Goal: Obtain resource: Download file/media

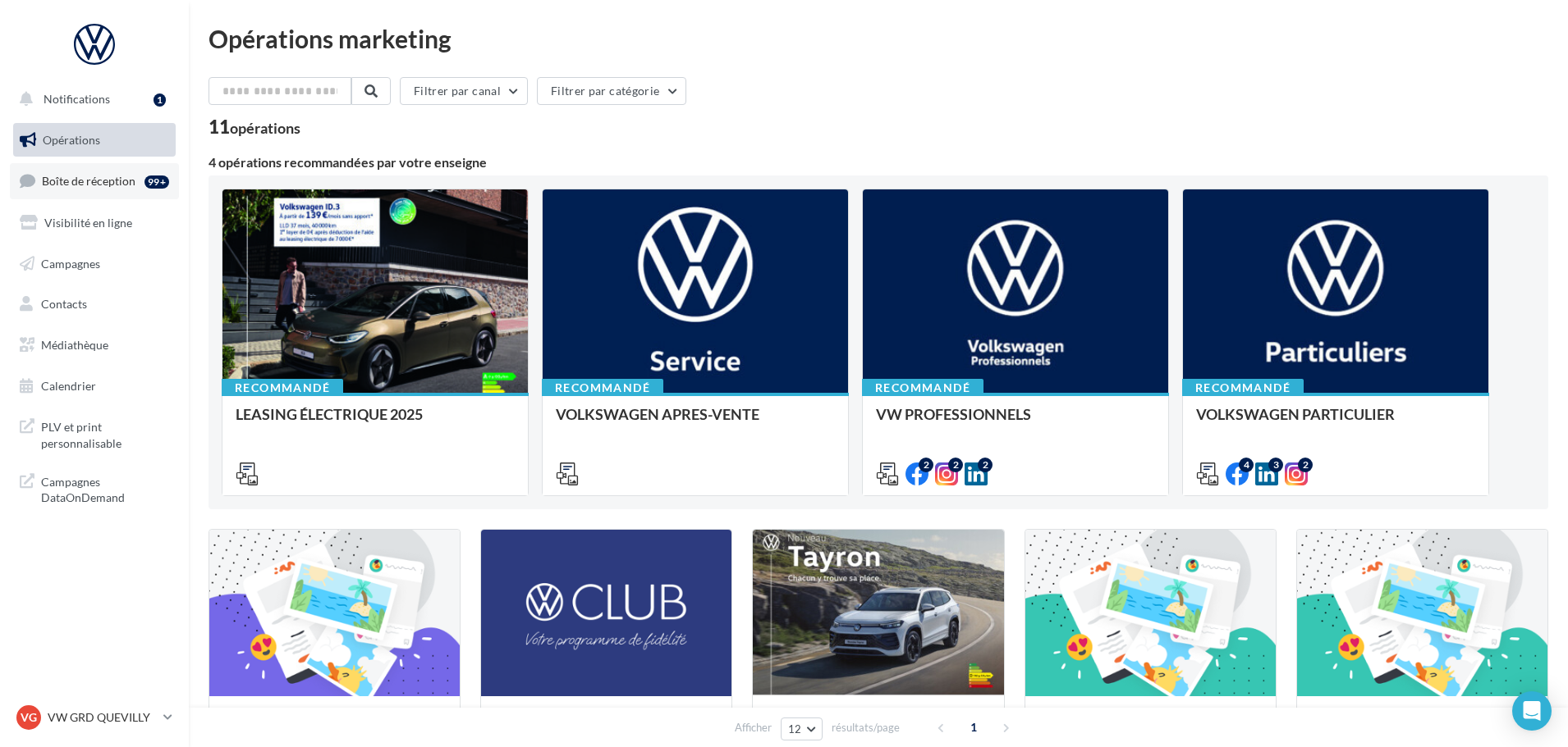
click at [105, 179] on span "Boîte de réception" at bounding box center [88, 180] width 93 height 14
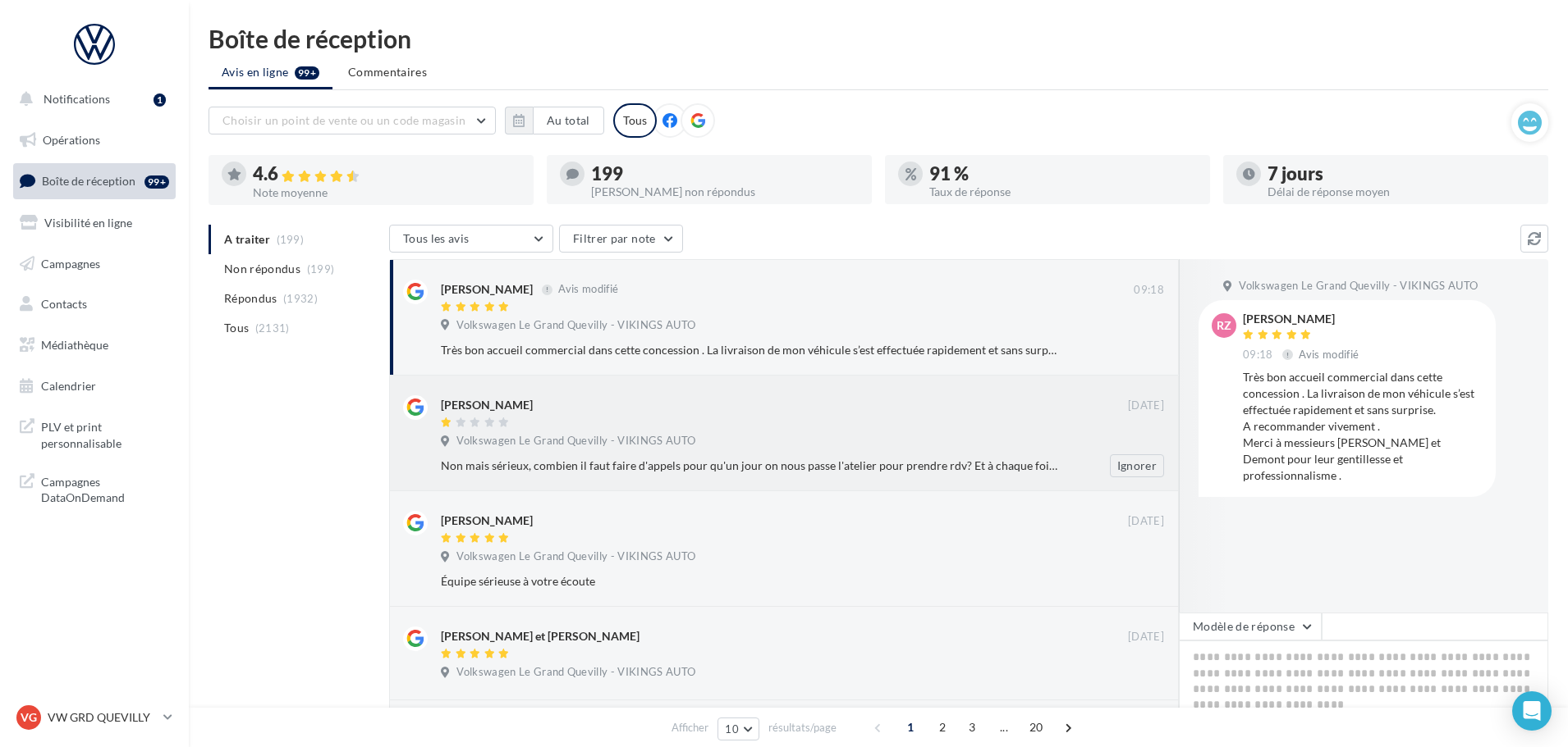
click at [838, 403] on div "[PERSON_NAME]" at bounding box center [784, 403] width 687 height 17
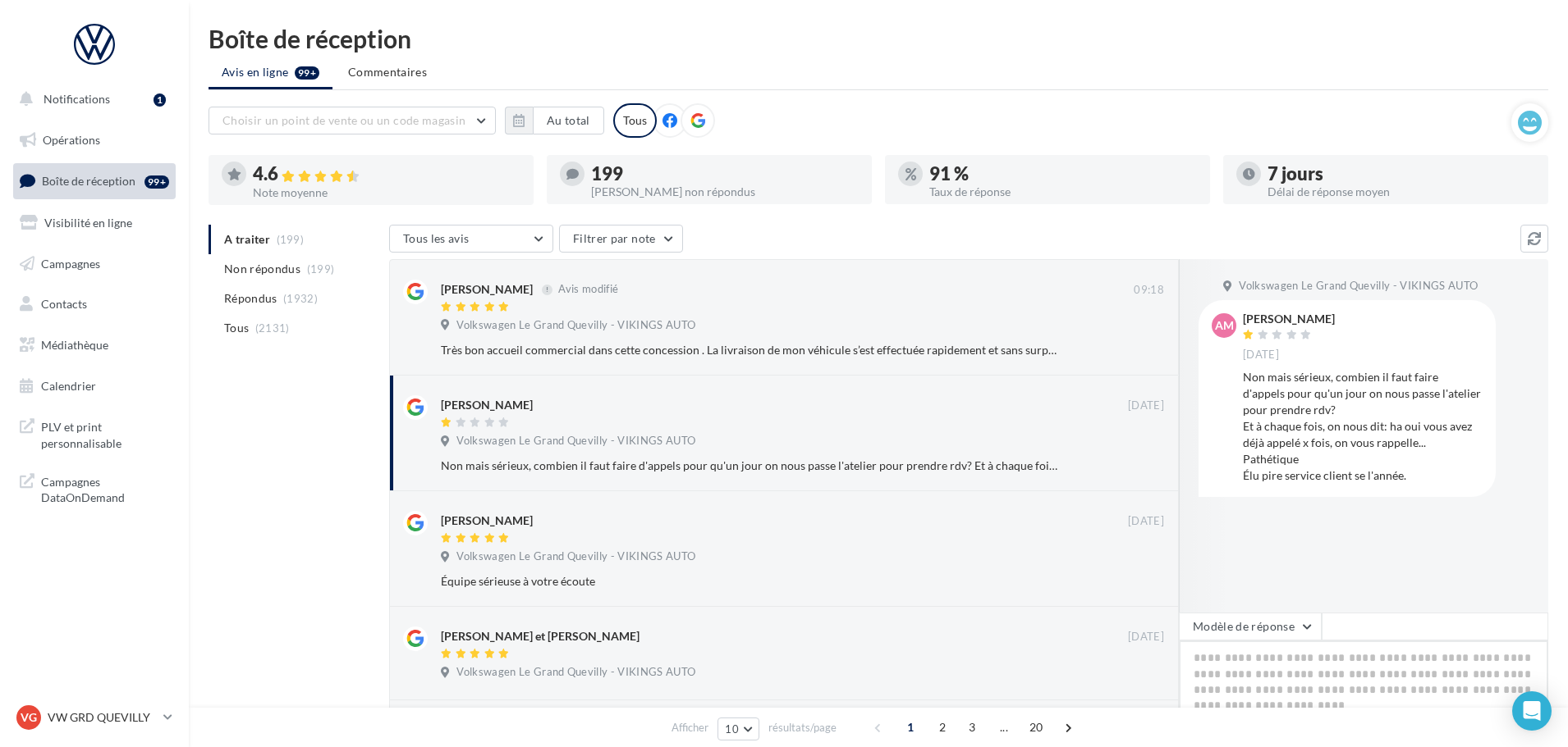
click at [1324, 692] on textarea at bounding box center [1363, 692] width 369 height 102
paste textarea "**********"
type textarea "**********"
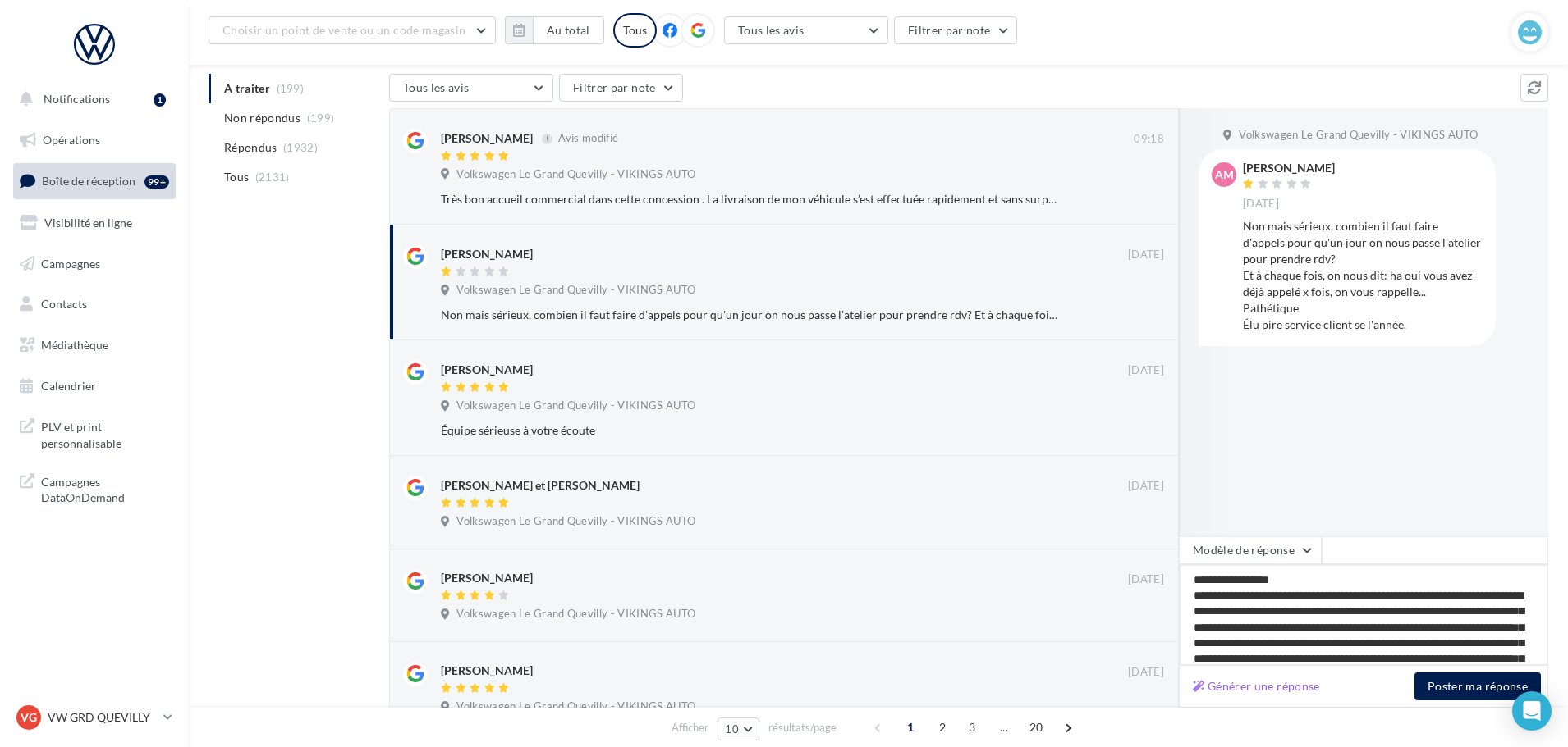
scroll to position [82, 0]
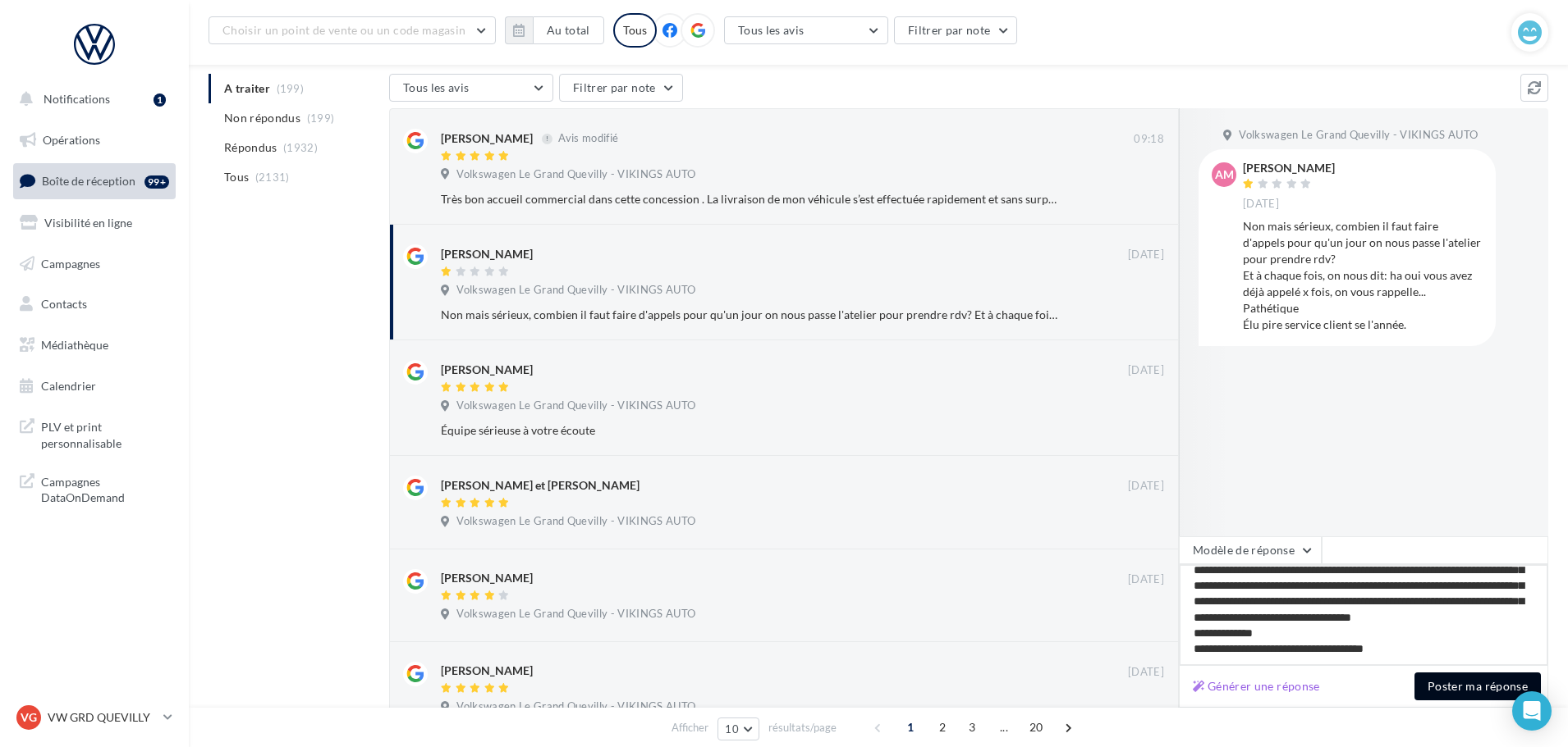
type textarea "**********"
click at [1445, 684] on button "Poster ma réponse" at bounding box center [1476, 686] width 126 height 28
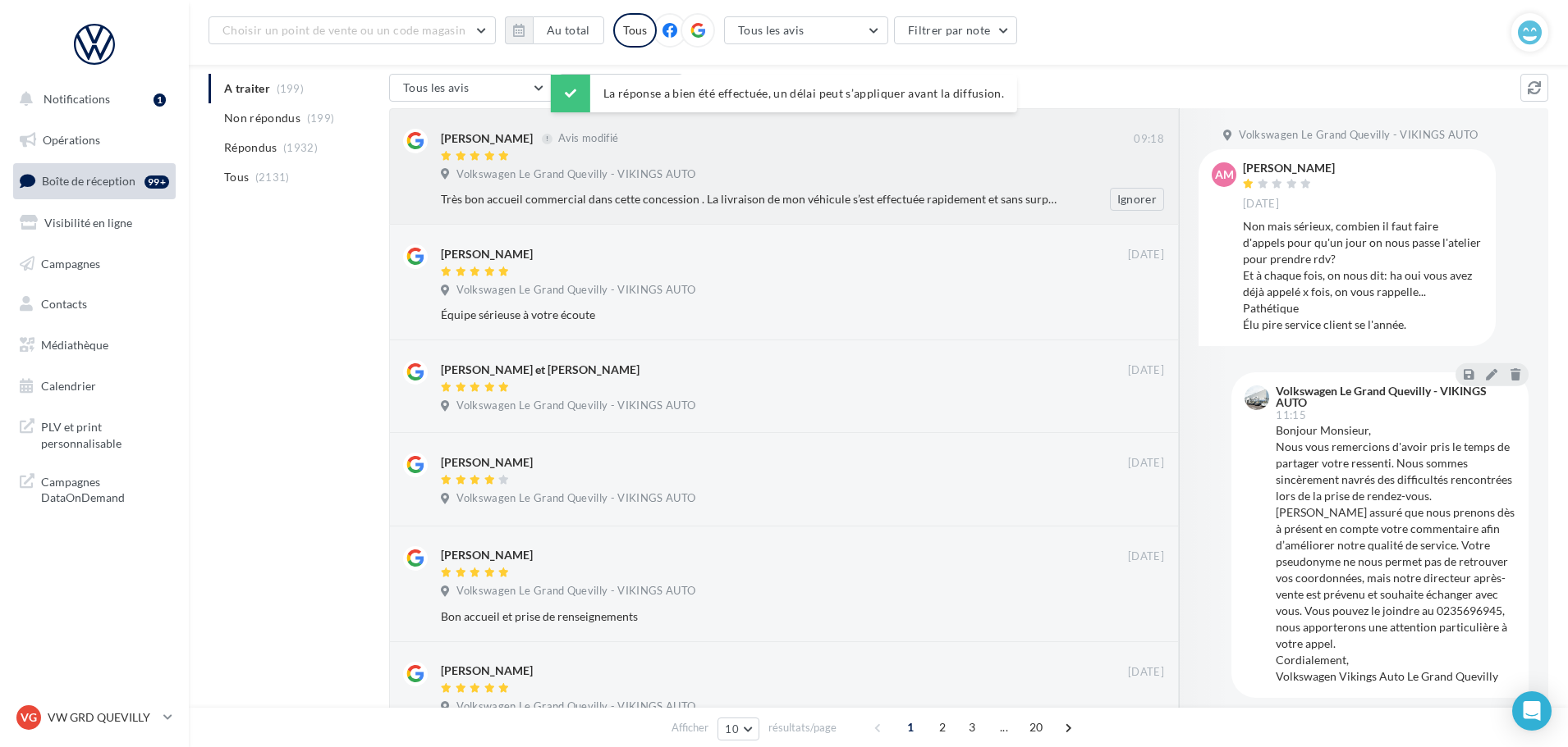
click at [692, 211] on div "raphael zurita Avis modifié 09:18 Volkswagen Le Grand Quevilly - VIKINGS AUTO T…" at bounding box center [784, 166] width 790 height 117
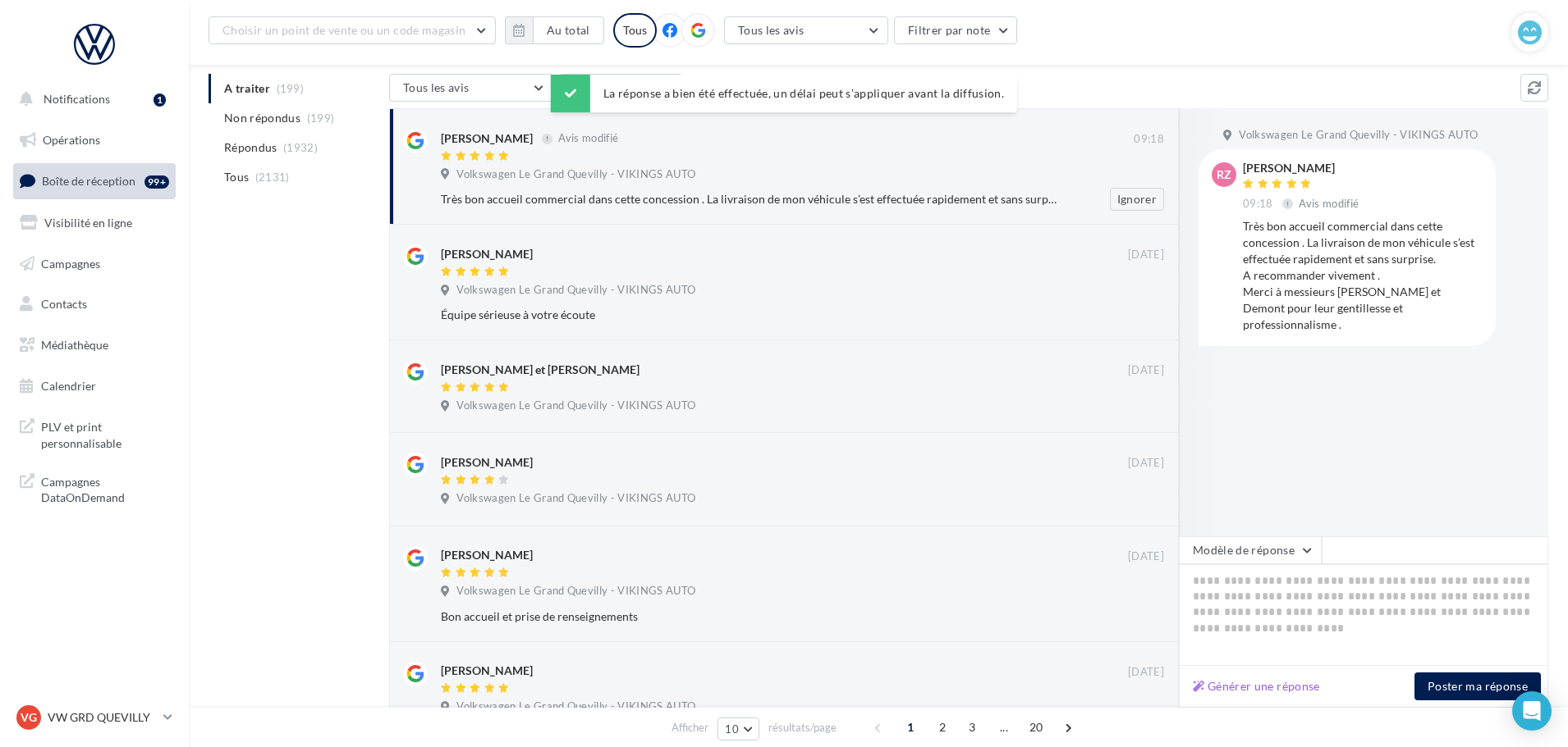
click at [692, 185] on div "Volkswagen Le Grand Quevilly - VIKINGS AUTO" at bounding box center [802, 177] width 723 height 18
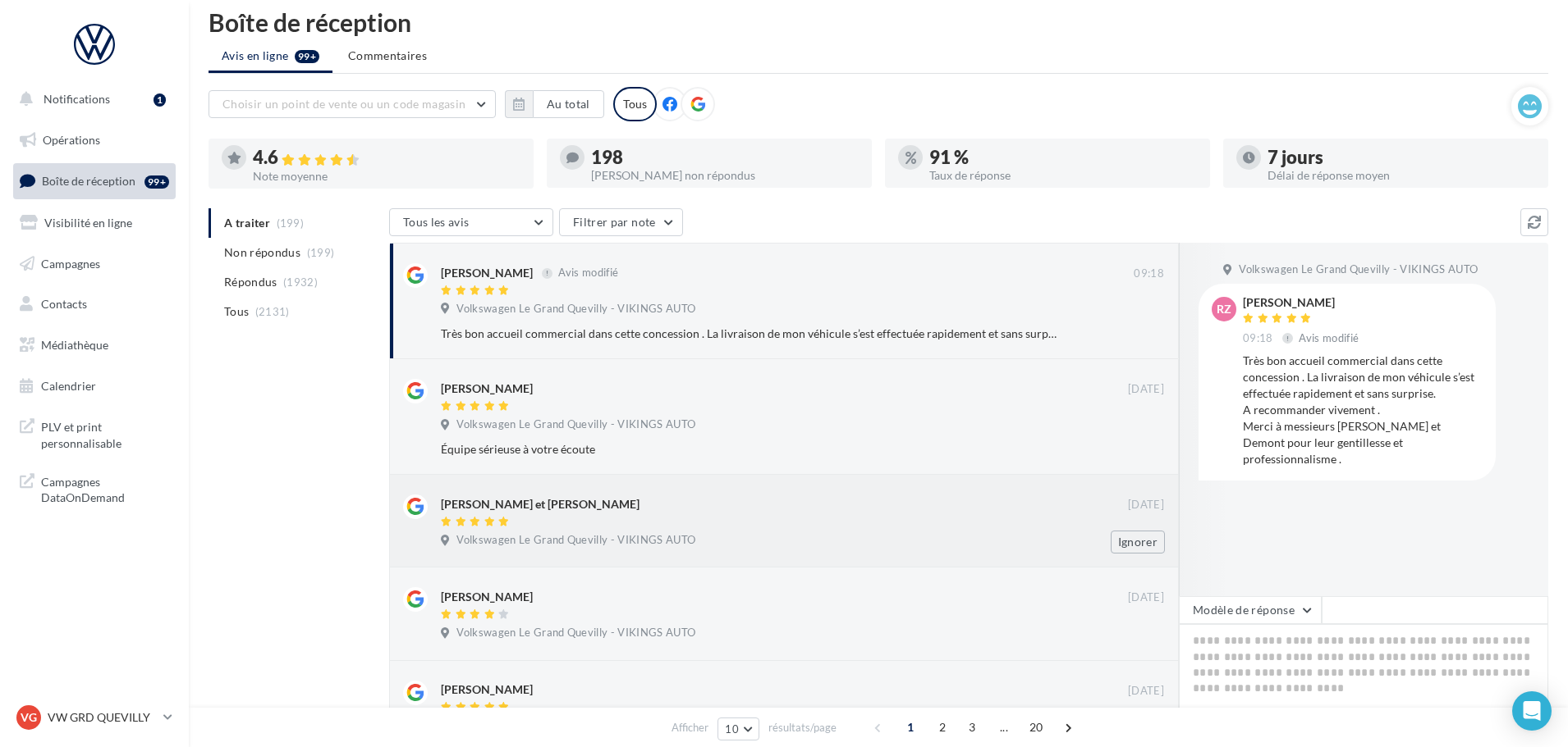
scroll to position [0, 0]
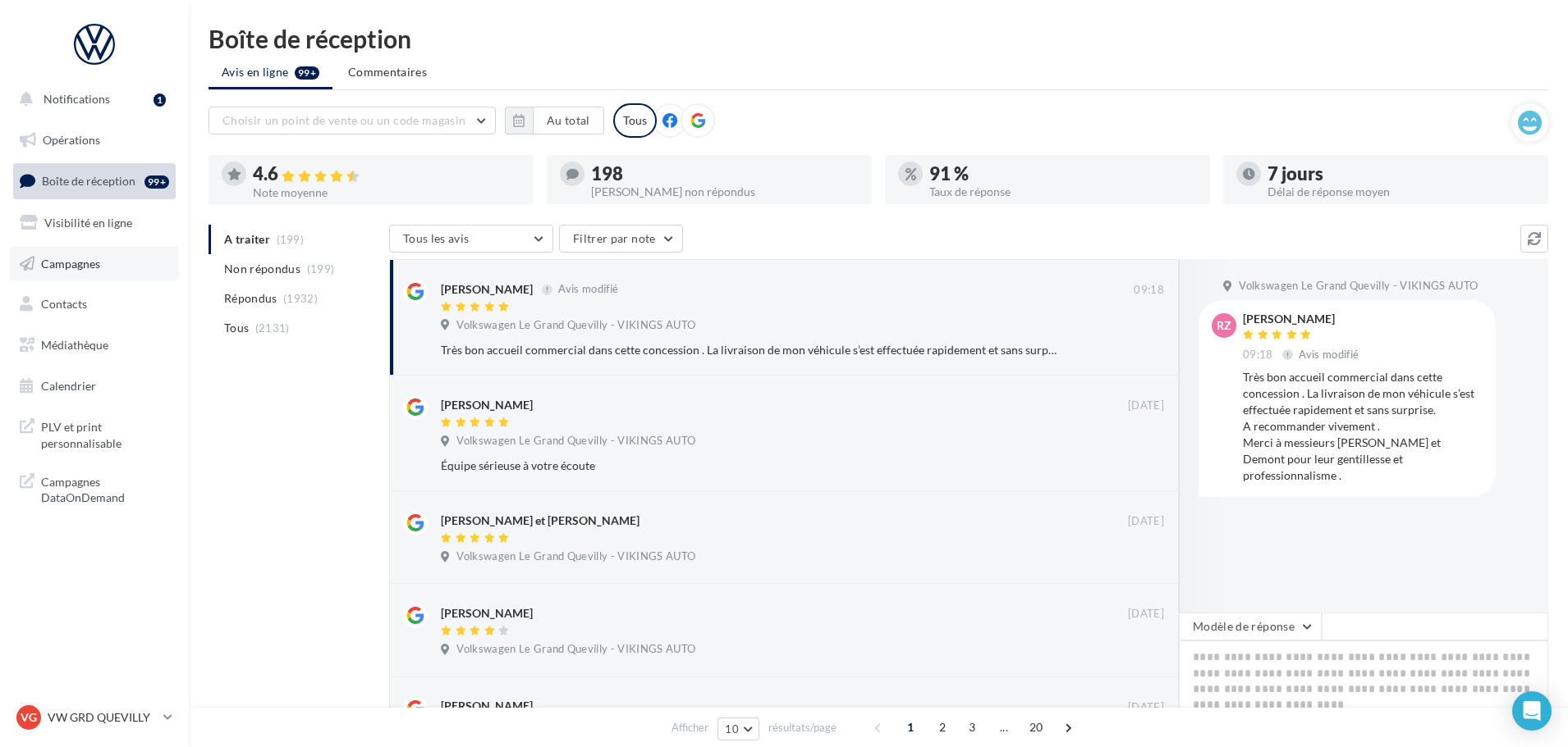
click at [86, 263] on span "Campagnes" at bounding box center [70, 262] width 59 height 14
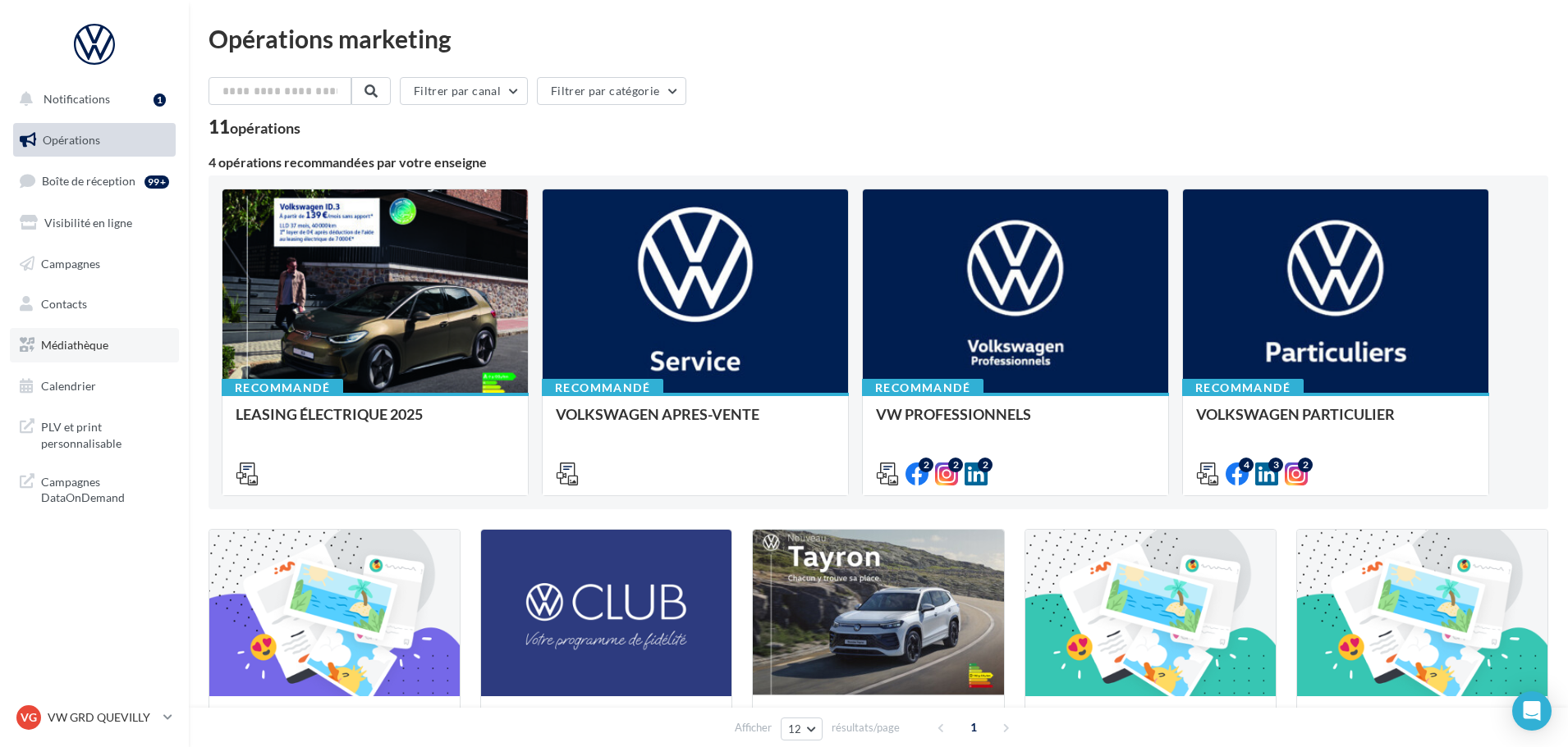
click at [95, 341] on span "Médiathèque" at bounding box center [74, 344] width 67 height 14
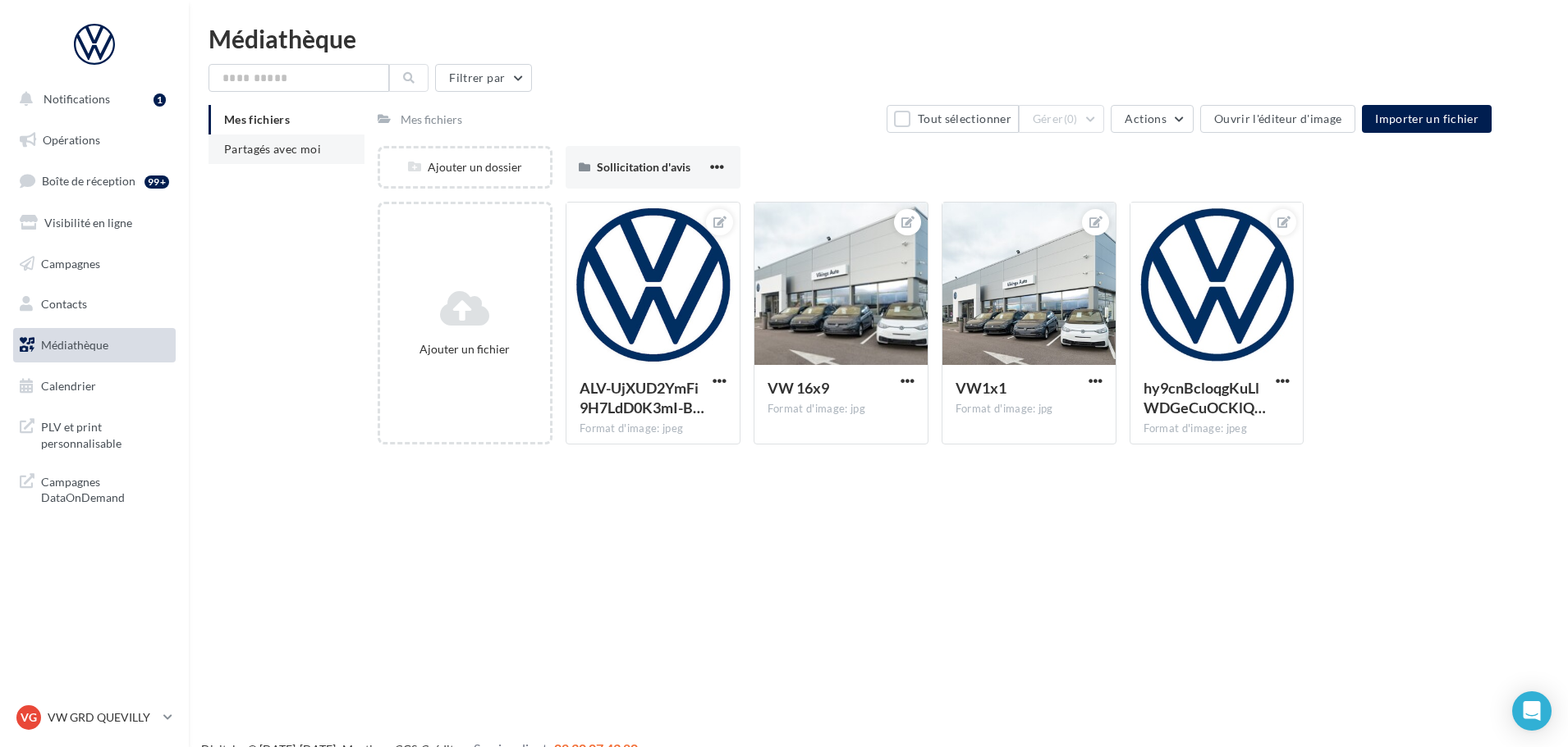
click at [291, 149] on span "Partagés avec moi" at bounding box center [272, 149] width 97 height 14
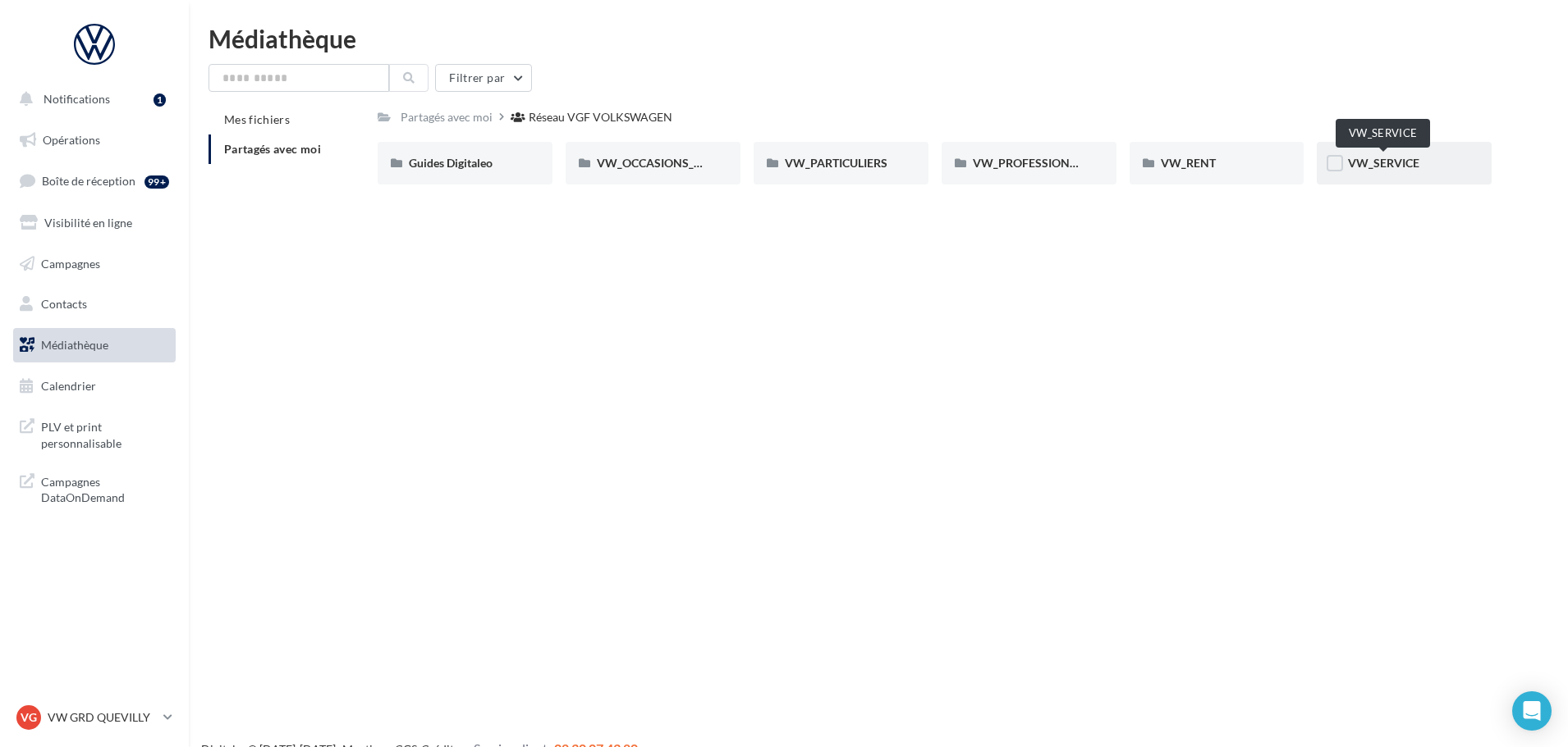
click at [1373, 160] on span "VW_SERVICE" at bounding box center [1383, 162] width 72 height 14
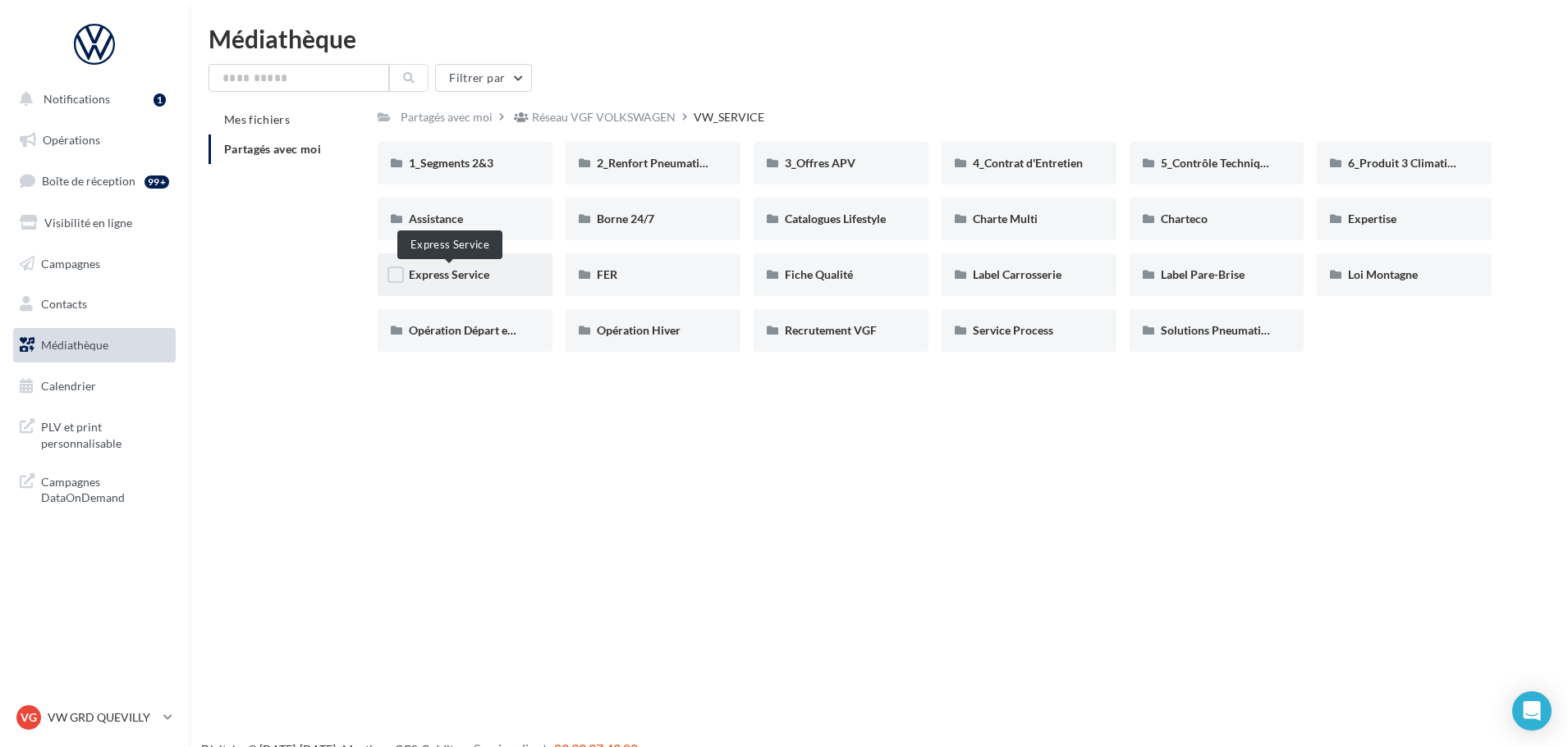
click at [471, 275] on span "Express Service" at bounding box center [449, 274] width 81 height 14
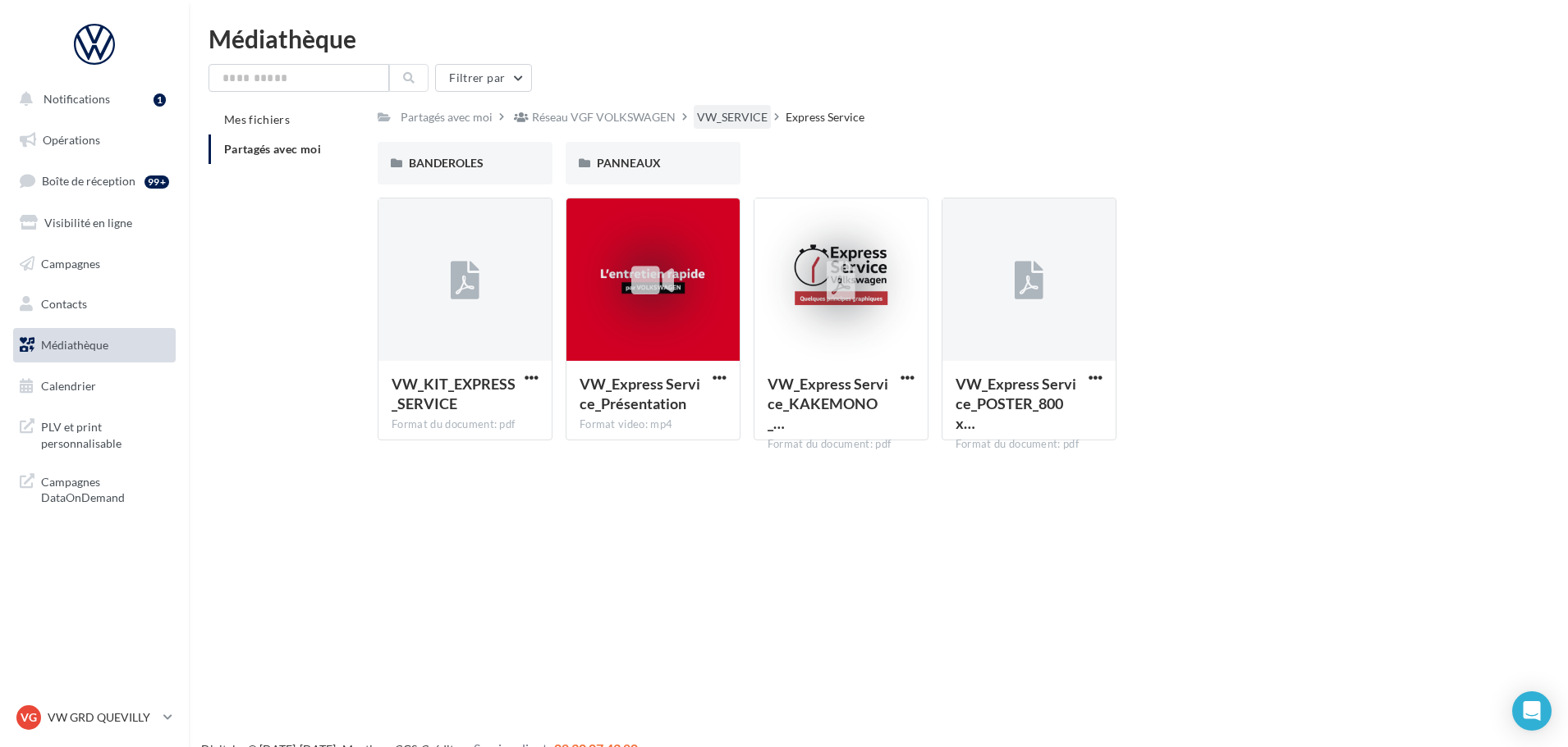
click at [724, 122] on div "VW_SERVICE" at bounding box center [732, 117] width 71 height 16
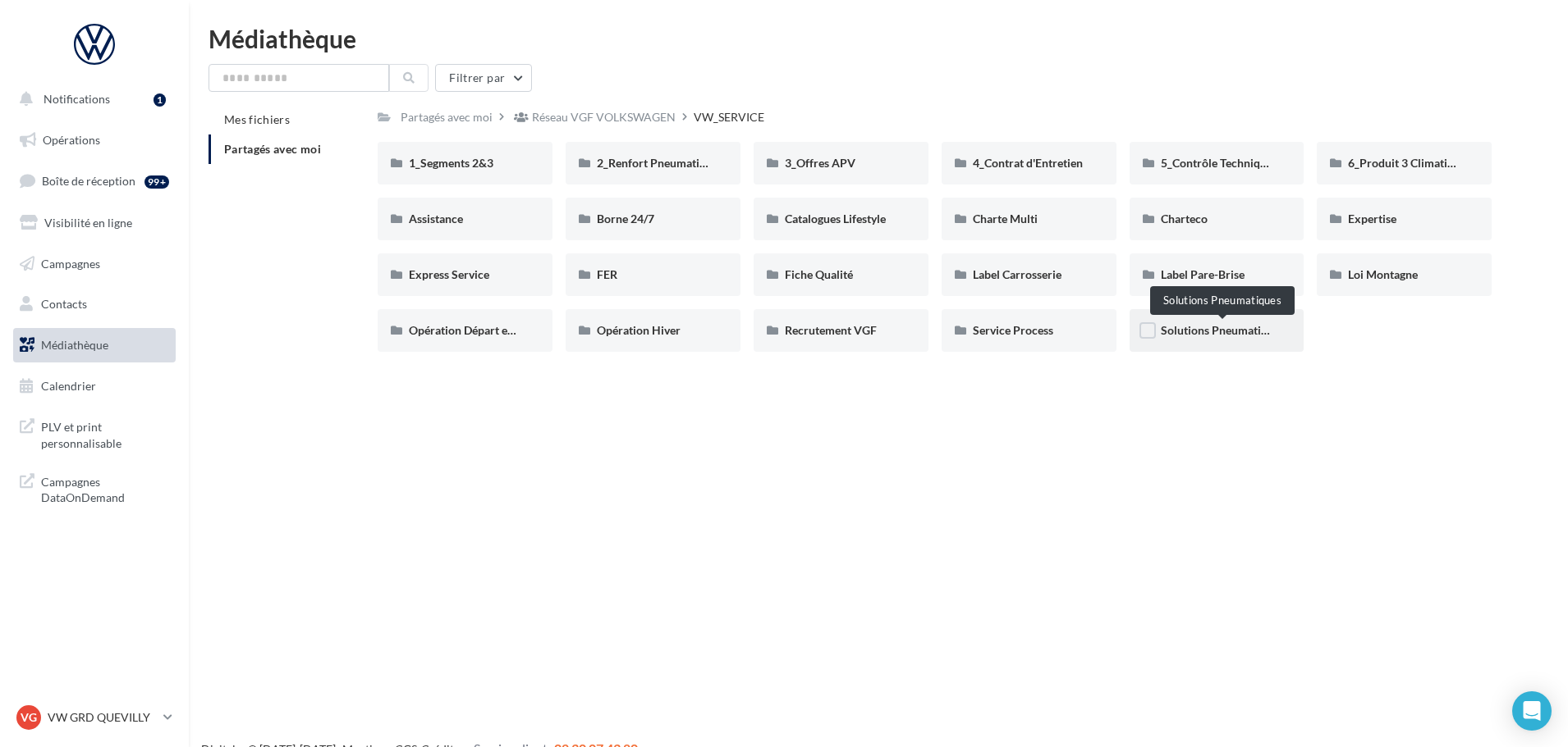
click at [1222, 333] on span "Solutions Pneumatiques" at bounding box center [1222, 330] width 124 height 14
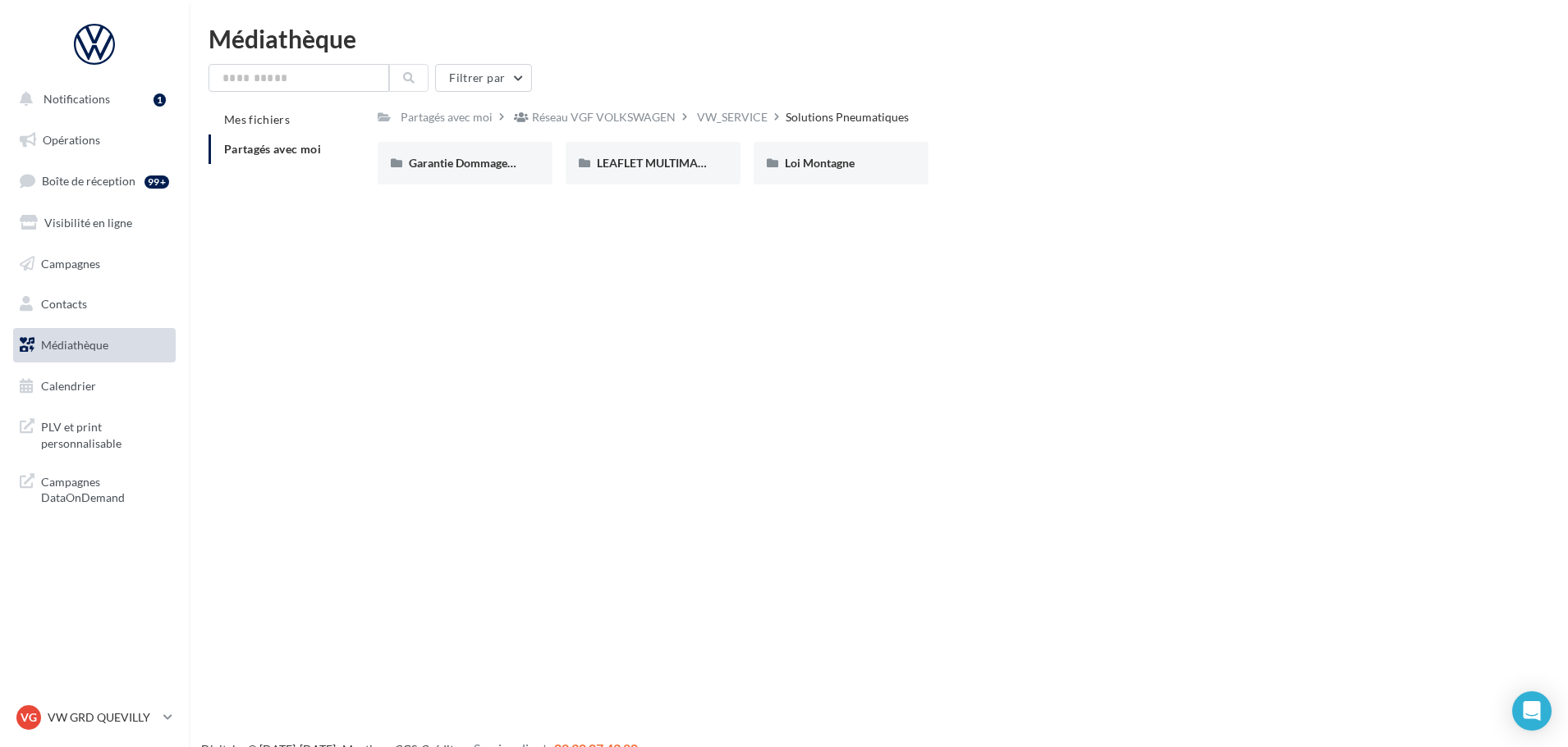
click at [705, 130] on div "Partagés avec moi Réseau VGF VOLKSWAGEN VW_SERVICE Solutions Pneumatiques Rs Pa…" at bounding box center [934, 151] width 1114 height 92
click at [716, 114] on div "VW_SERVICE" at bounding box center [732, 117] width 71 height 16
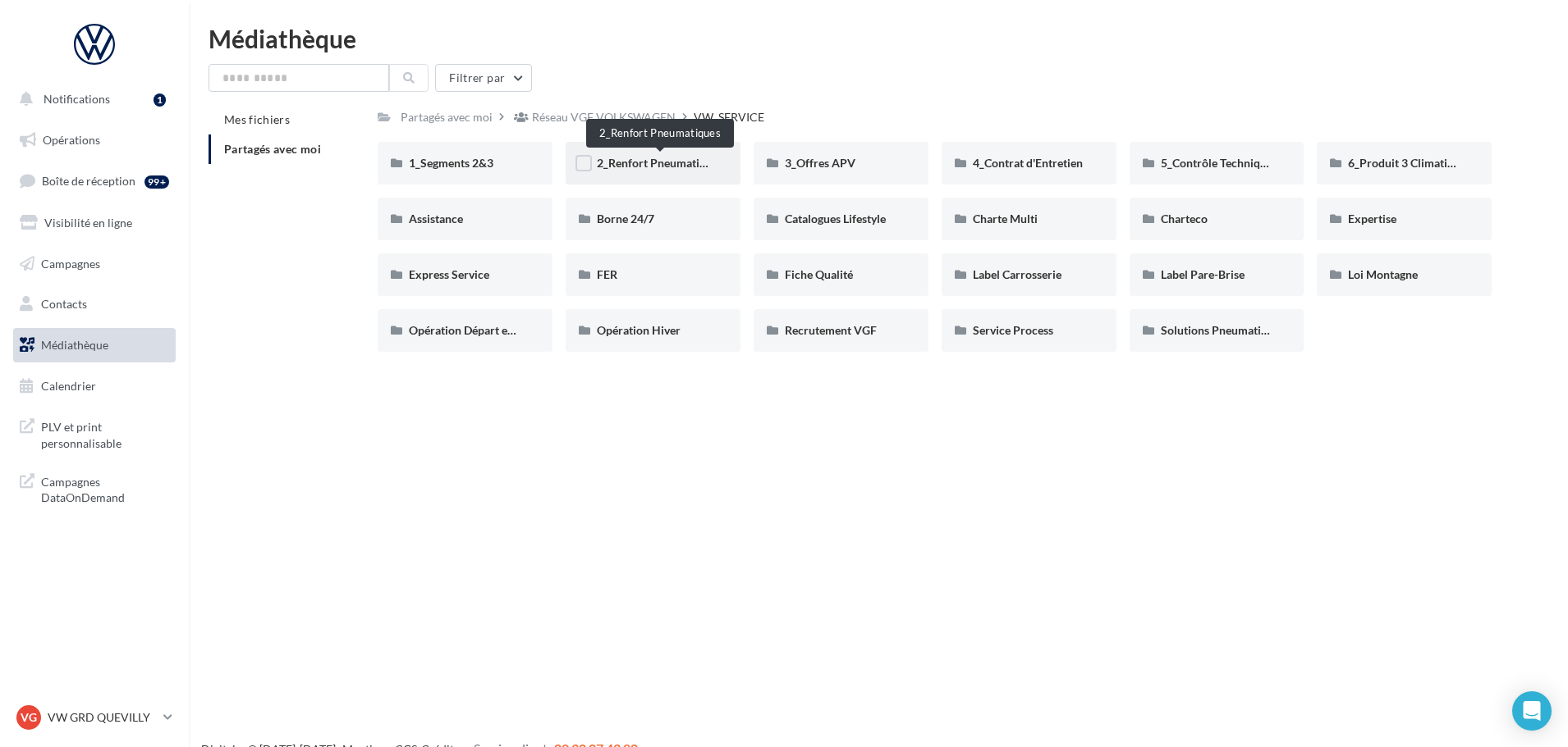
click at [659, 163] on span "2_Renfort Pneumatiques" at bounding box center [659, 162] width 126 height 14
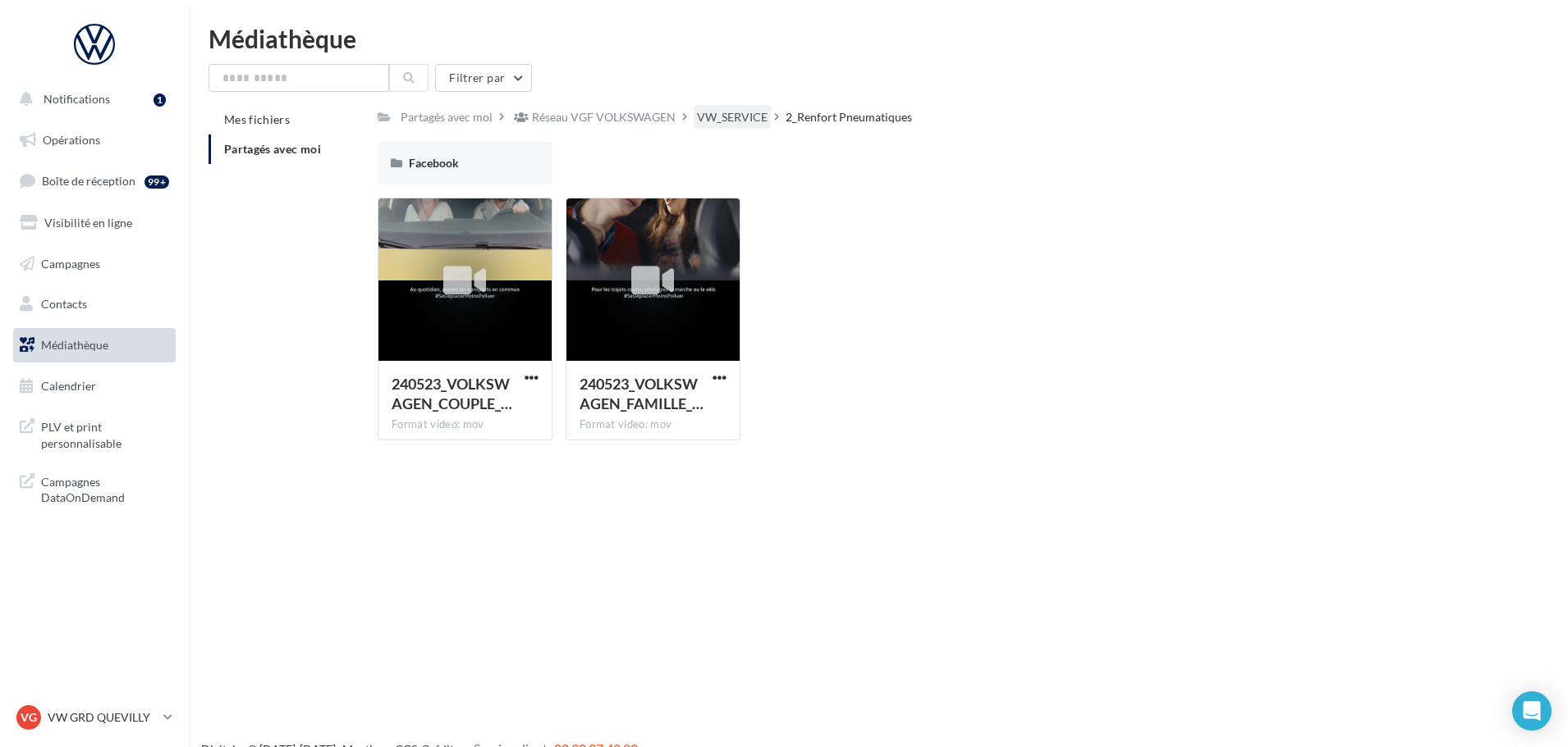
click at [726, 121] on div "VW_SERVICE" at bounding box center [732, 117] width 71 height 16
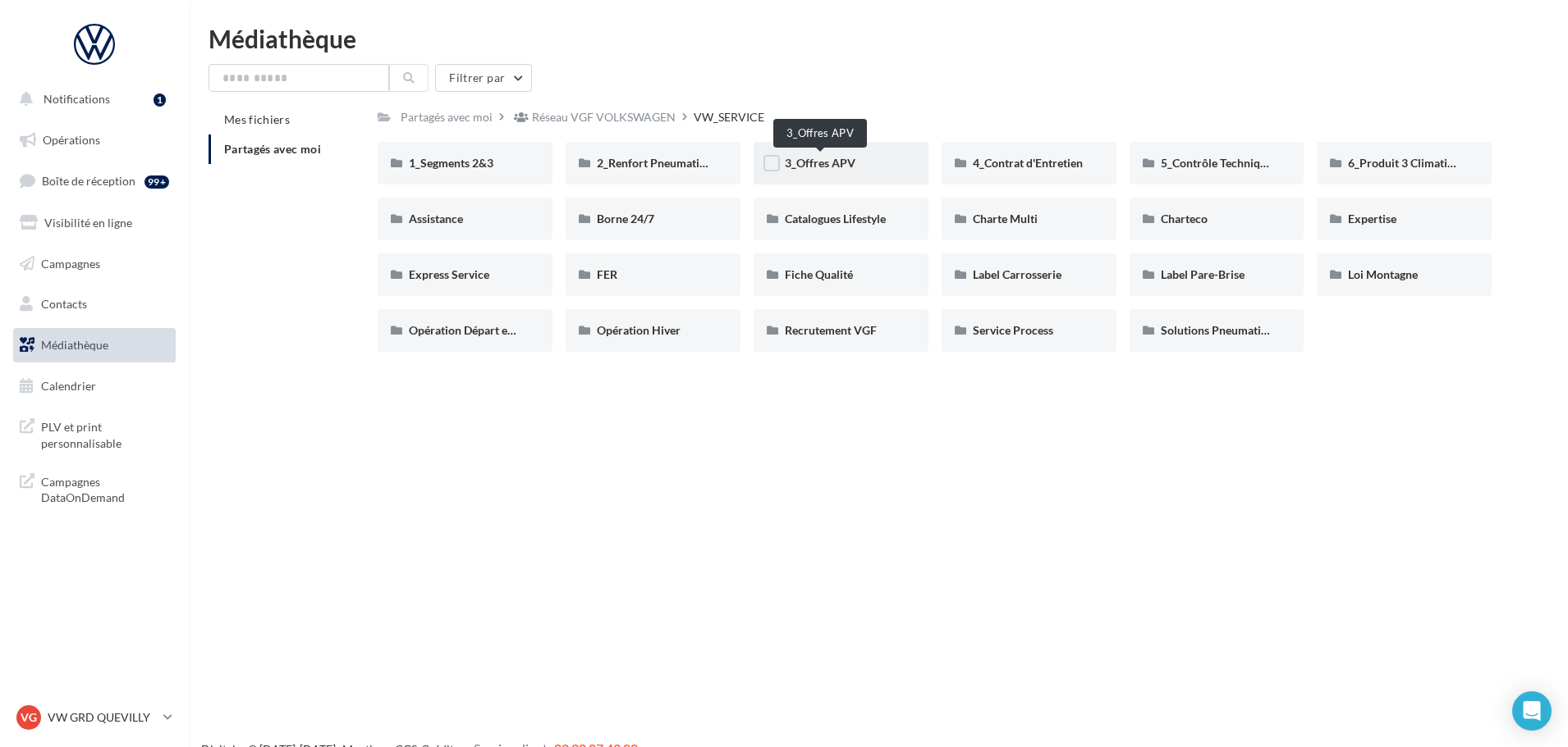
click at [842, 164] on span "3_Offres APV" at bounding box center [820, 162] width 71 height 14
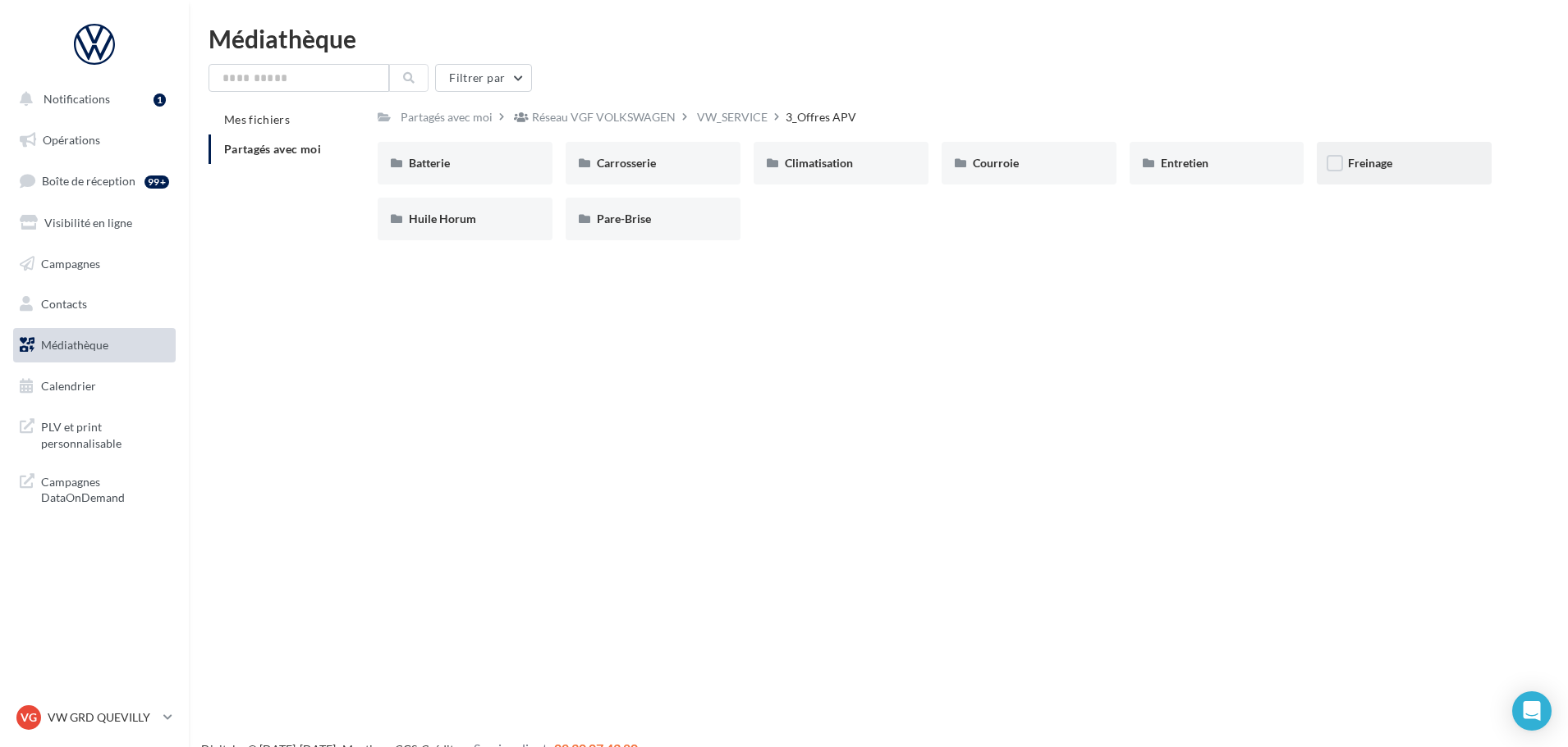
click at [1396, 160] on div "Freinage" at bounding box center [1404, 163] width 112 height 16
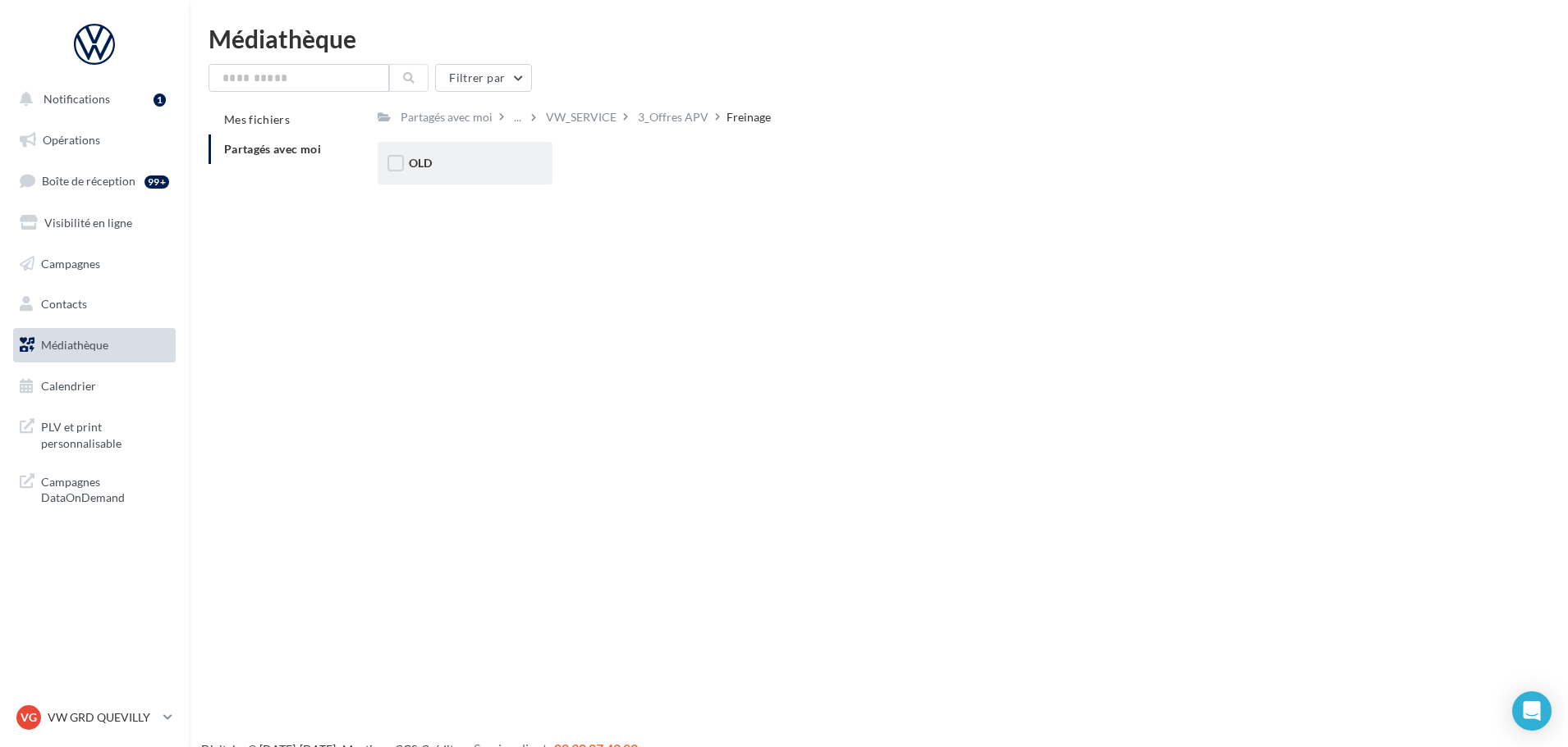
click at [440, 166] on div "OLD" at bounding box center [465, 163] width 112 height 16
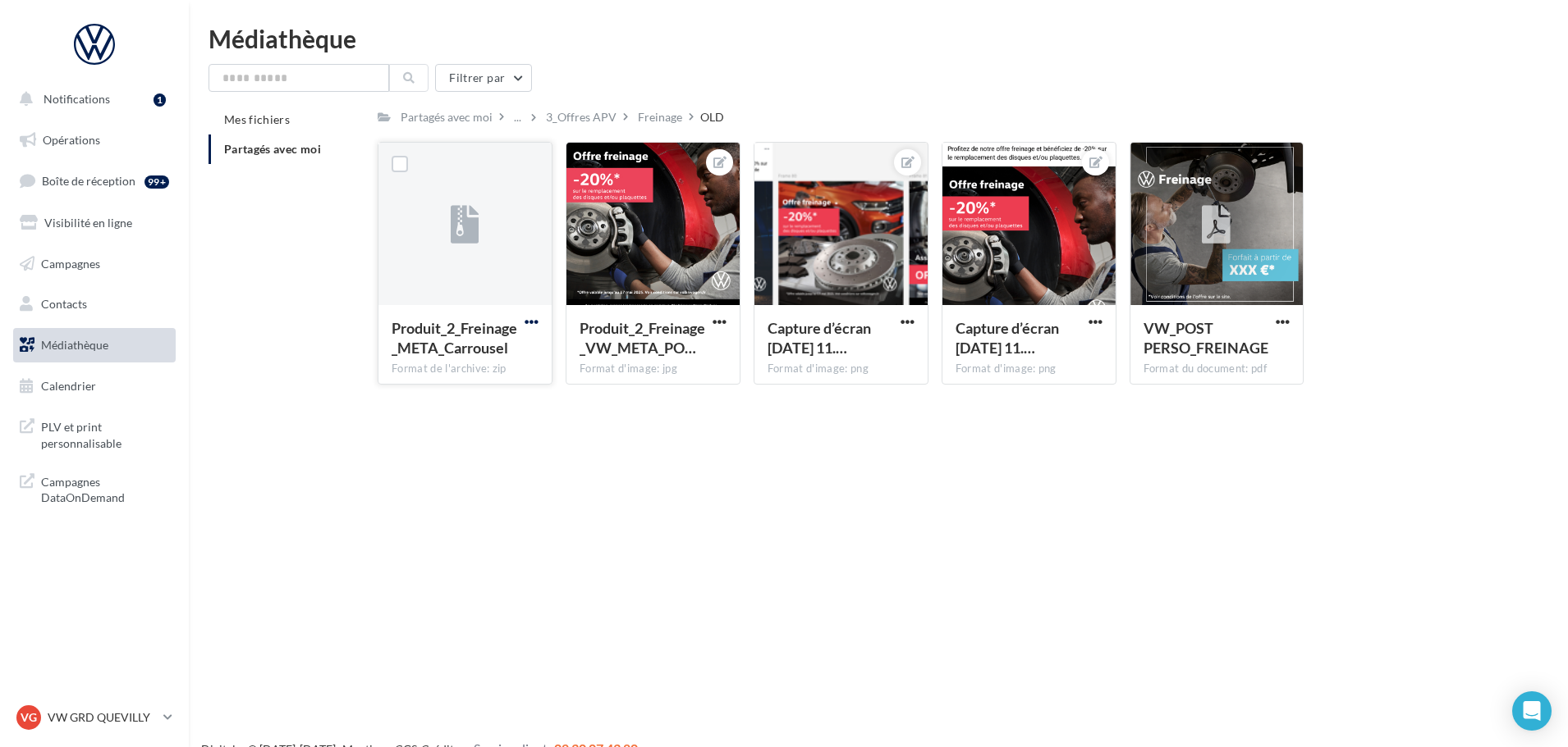
click at [531, 317] on span "button" at bounding box center [531, 322] width 14 height 14
click at [644, 114] on div "Freinage" at bounding box center [659, 117] width 44 height 16
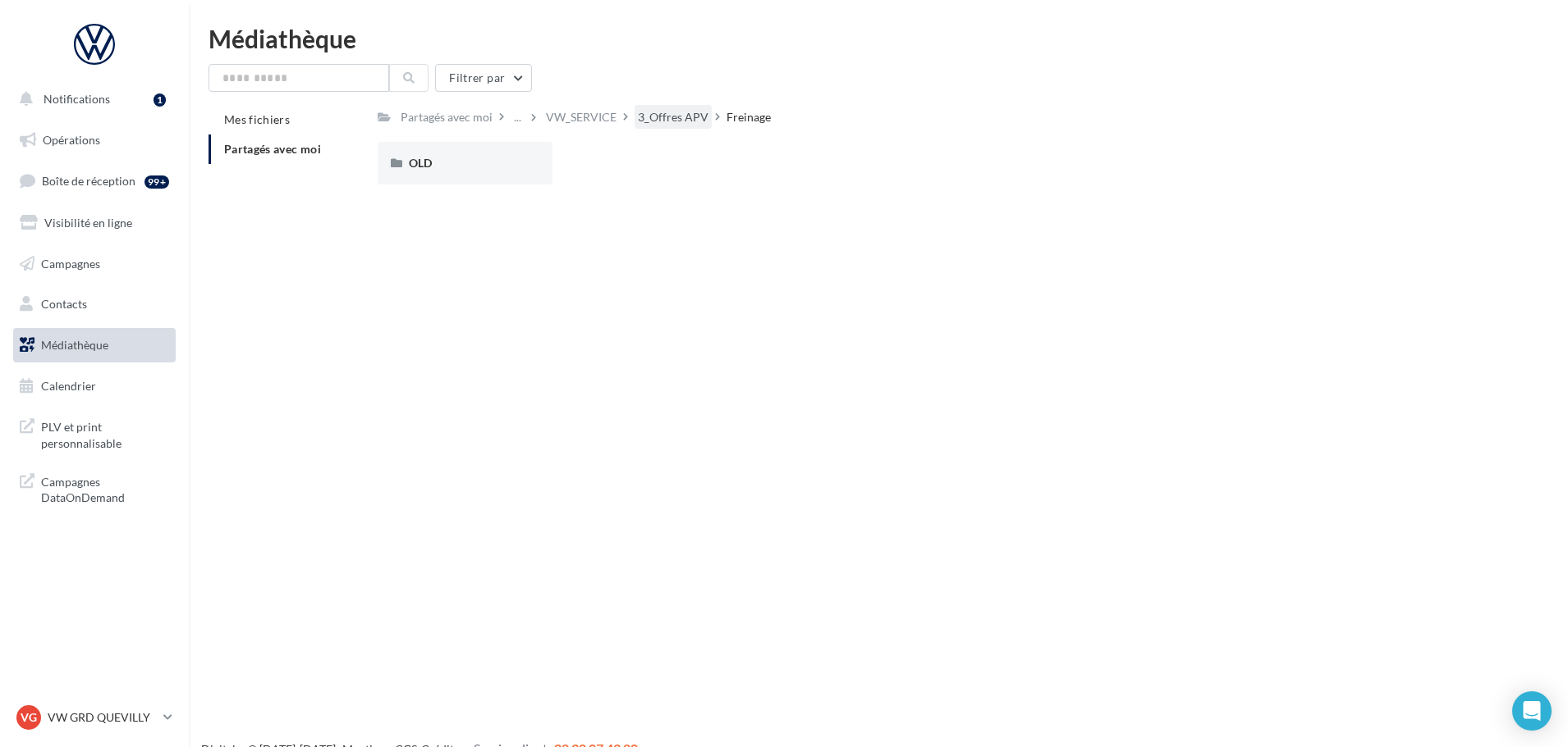
click at [651, 116] on div "3_Offres APV" at bounding box center [673, 117] width 71 height 16
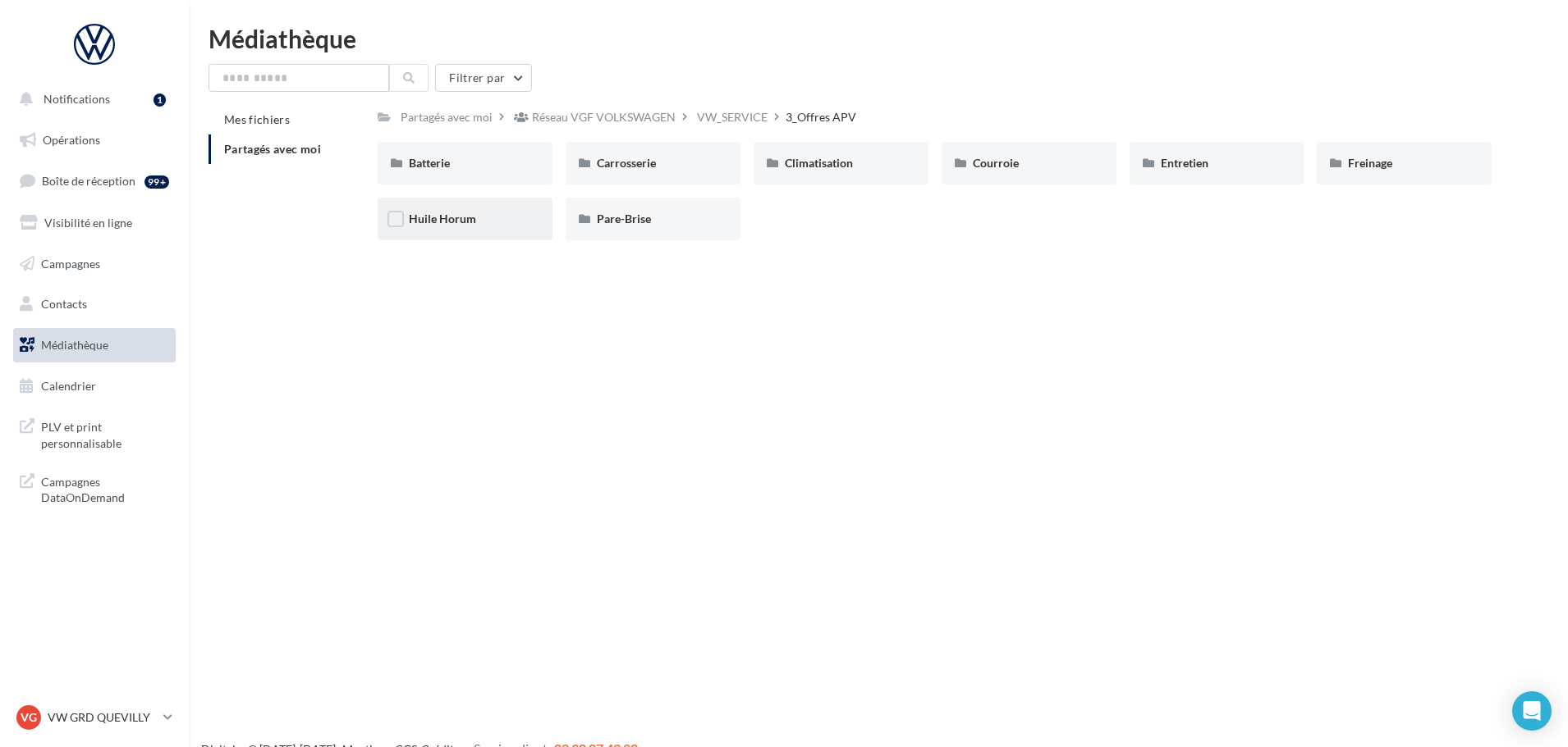
click at [475, 224] on div "Huile Horum" at bounding box center [465, 219] width 112 height 16
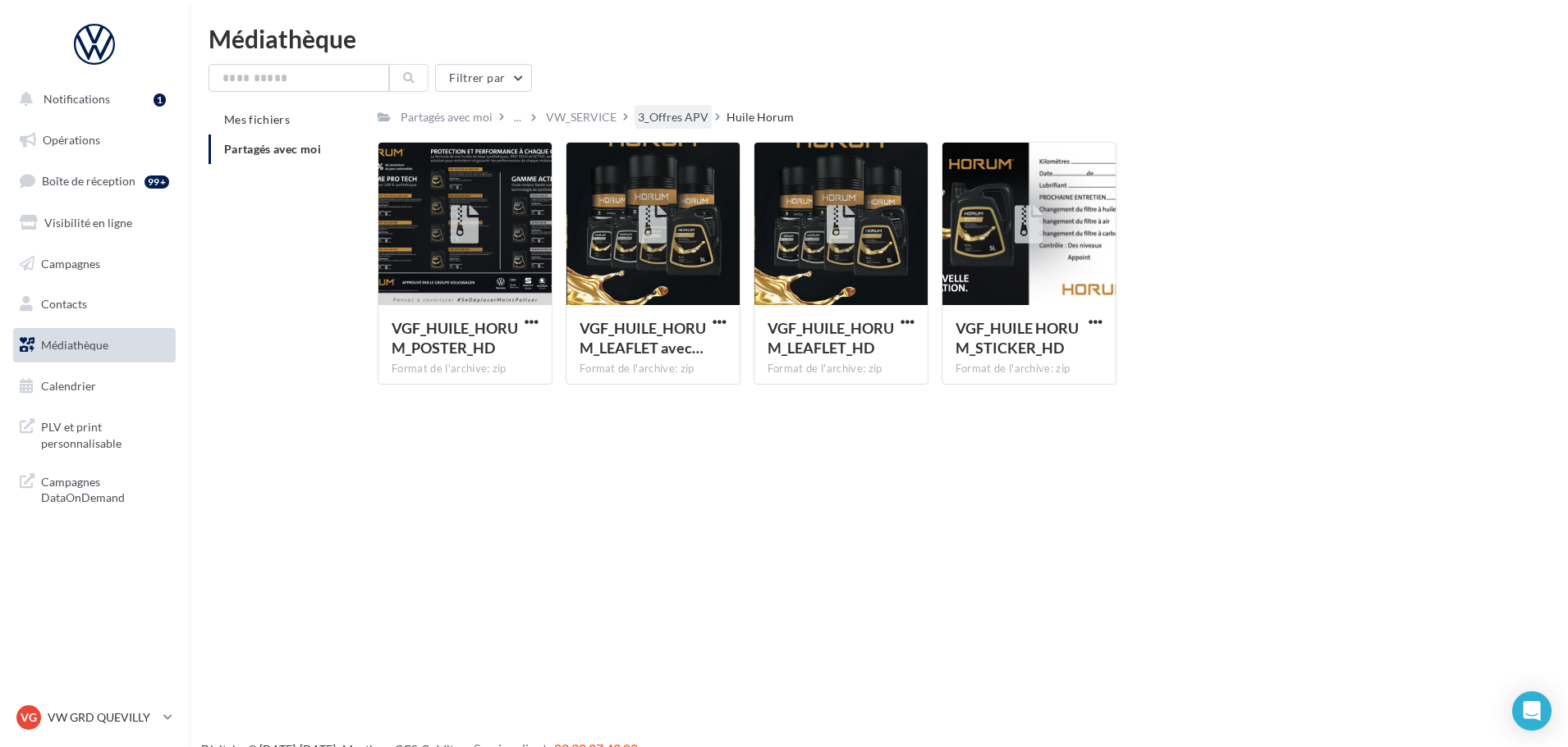
click at [696, 120] on div "3_Offres APV" at bounding box center [673, 117] width 71 height 16
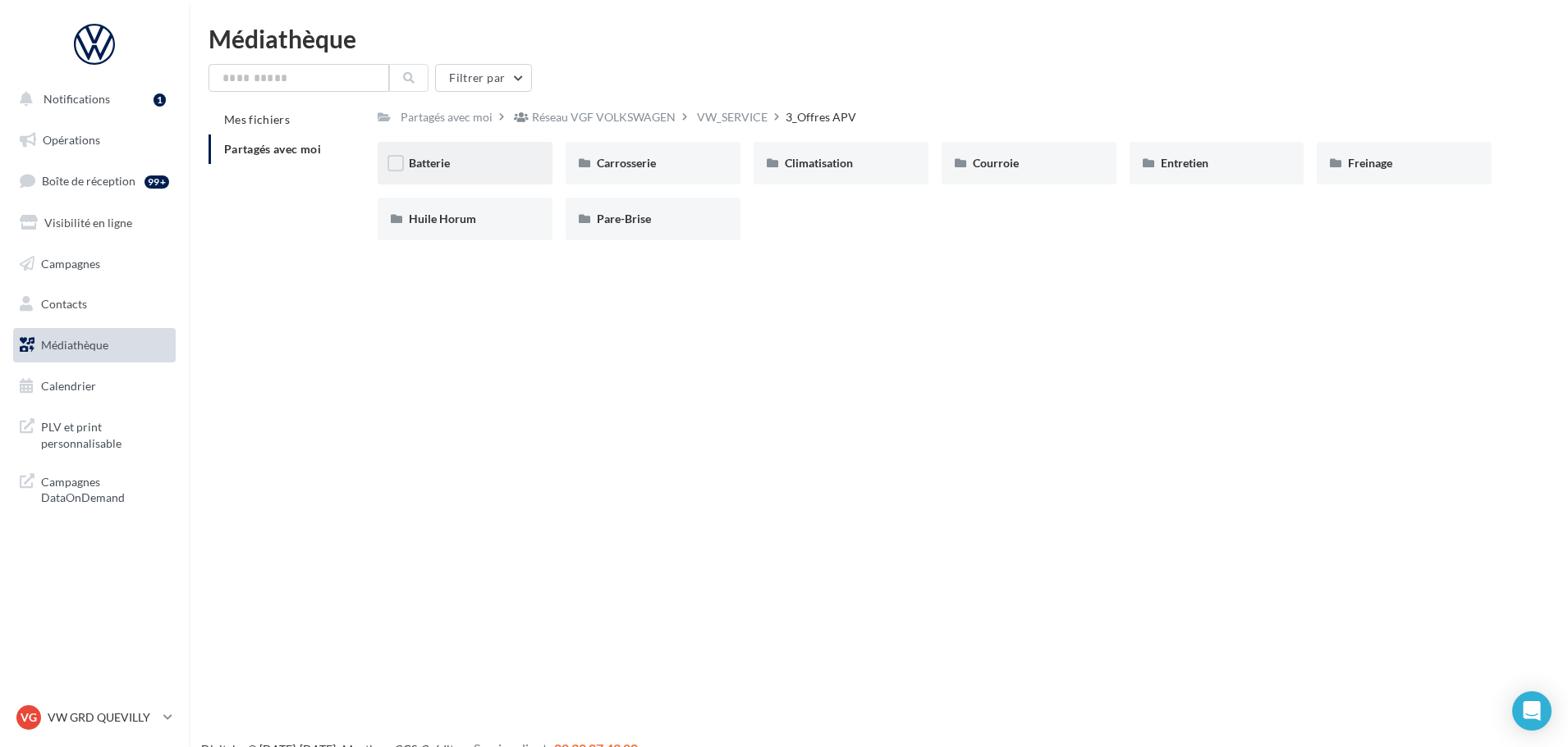
click at [493, 179] on div "Batterie" at bounding box center [464, 163] width 175 height 43
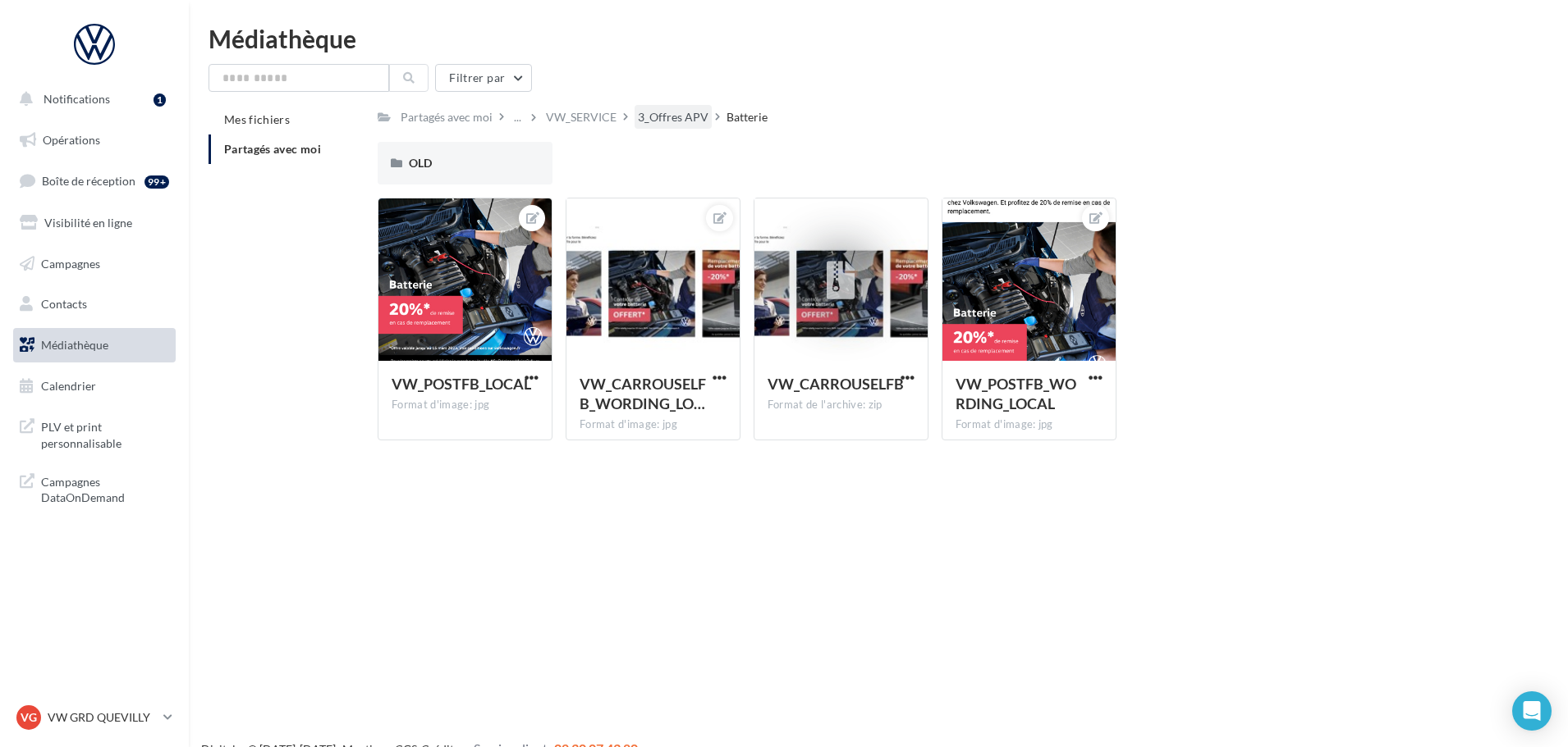
click at [662, 108] on div "3_Offres APV" at bounding box center [673, 117] width 77 height 24
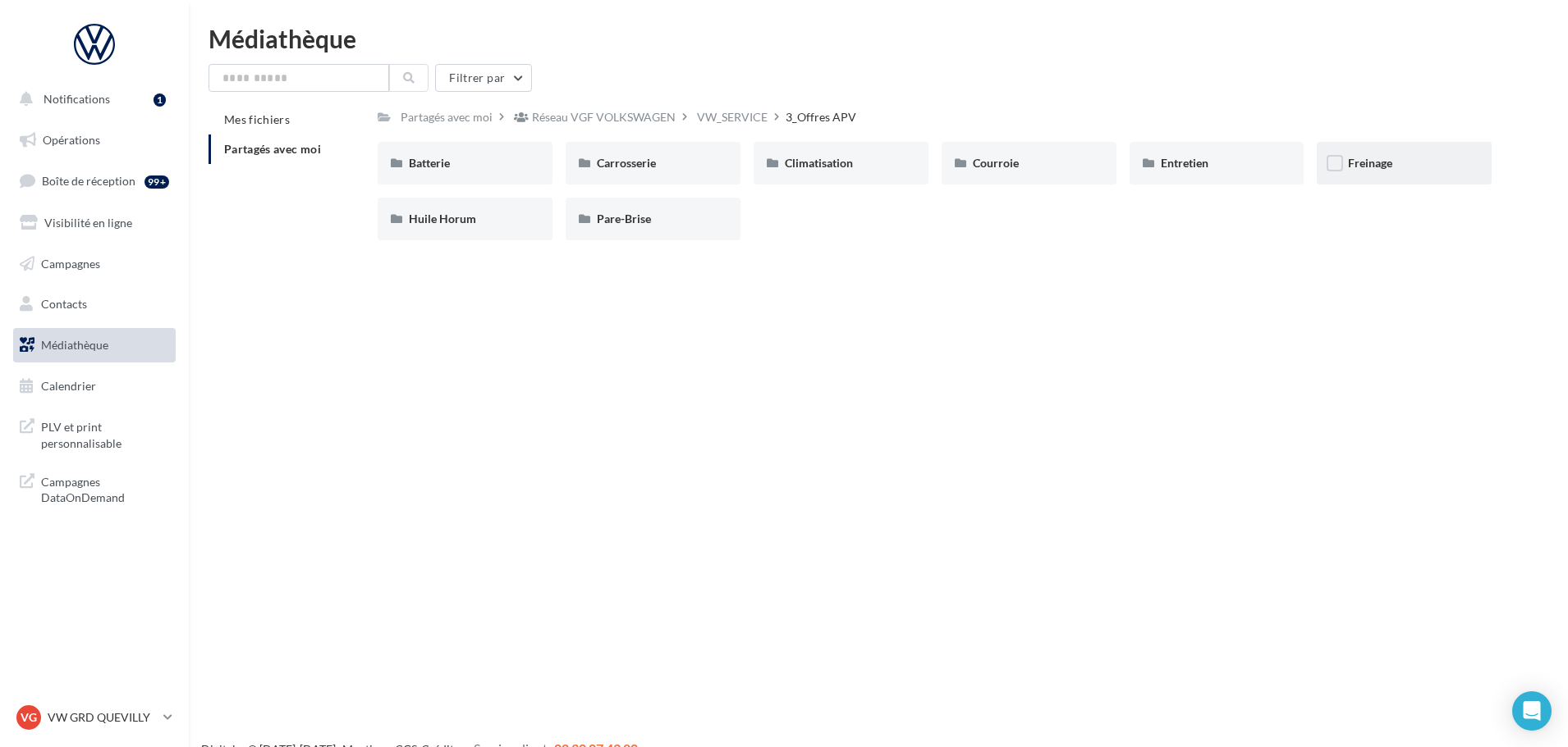
click at [1395, 167] on div "Freinage" at bounding box center [1404, 163] width 112 height 16
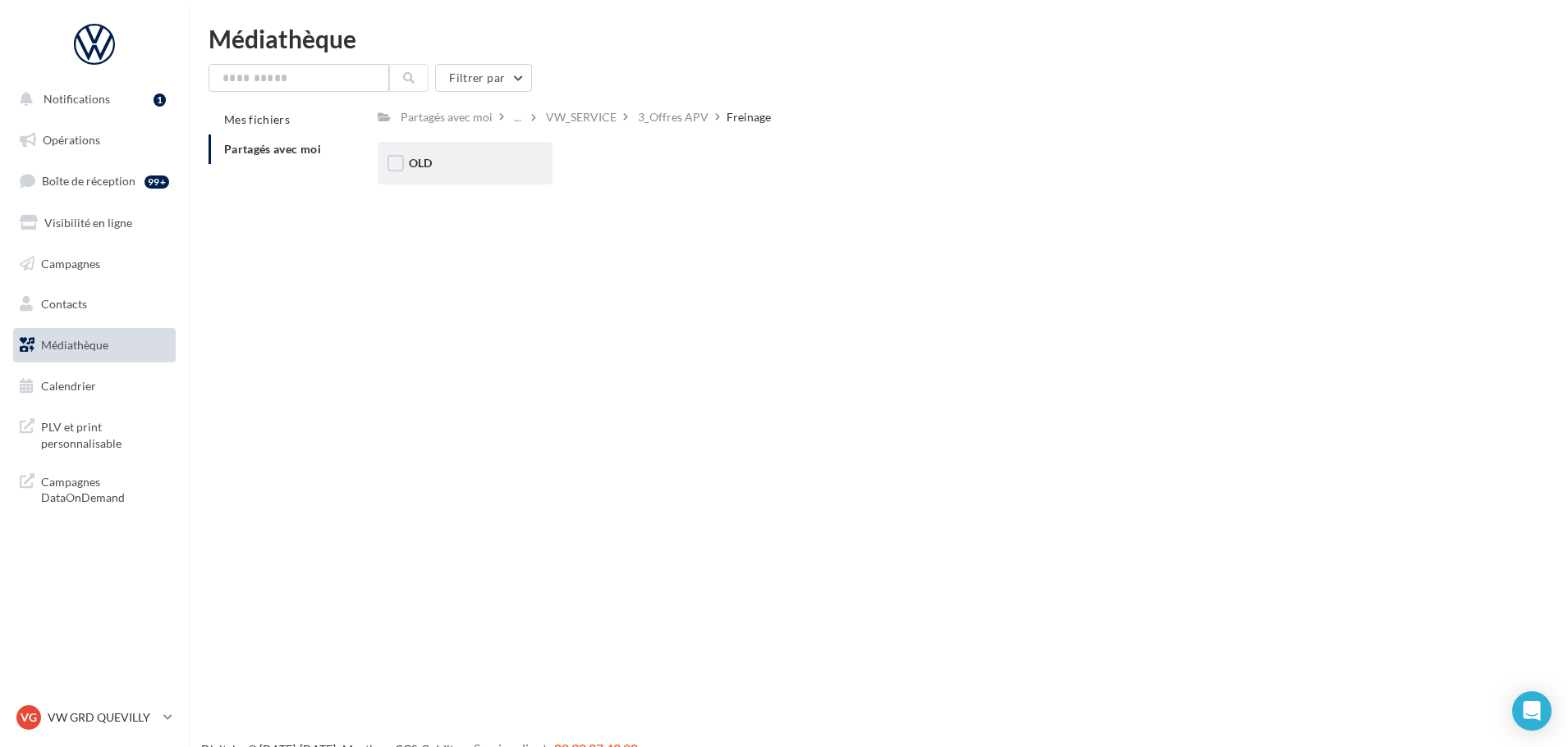
click at [453, 164] on div "OLD" at bounding box center [465, 163] width 112 height 16
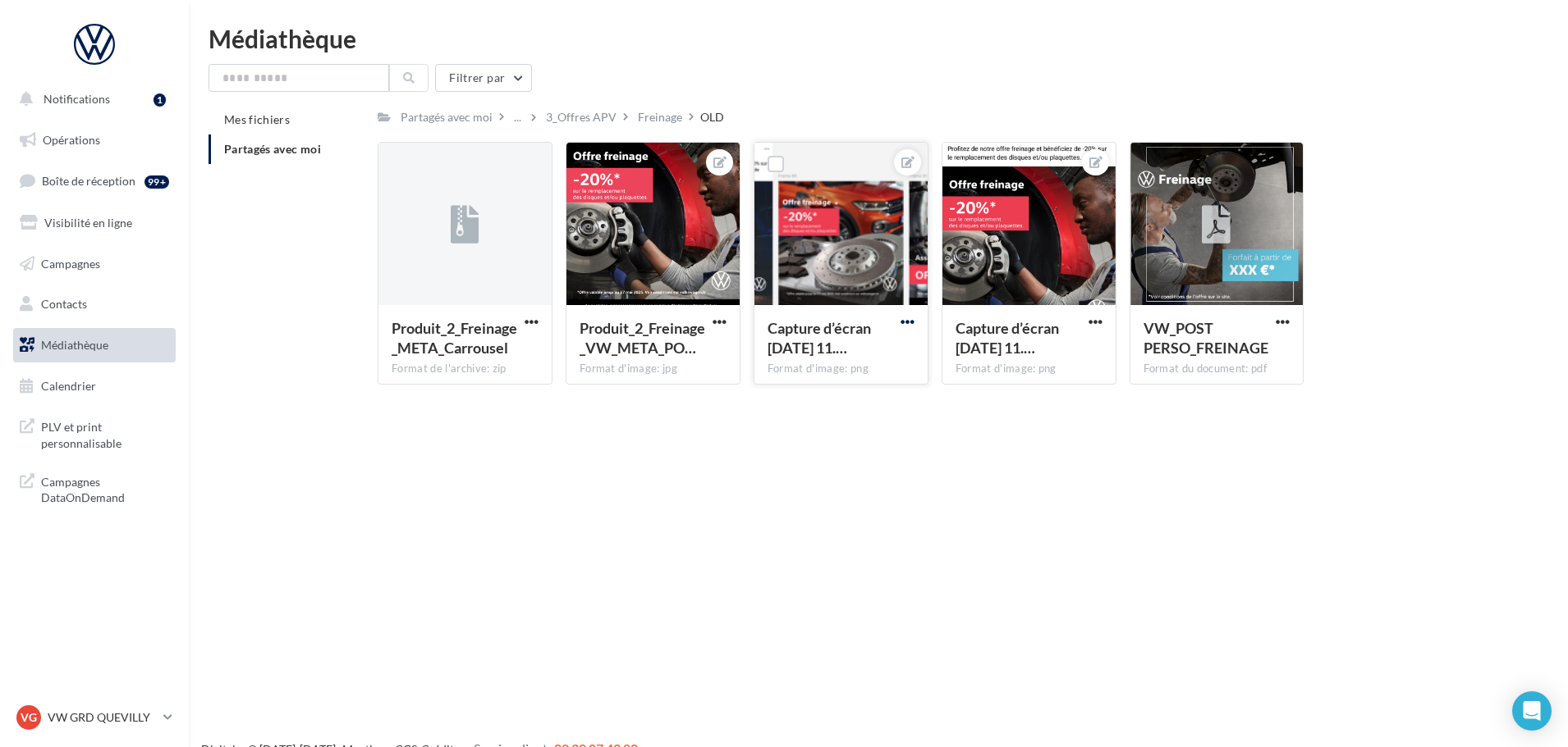
click at [904, 326] on span "button" at bounding box center [907, 322] width 14 height 14
click at [816, 392] on button "Télécharger" at bounding box center [831, 397] width 173 height 43
click at [1100, 318] on span "button" at bounding box center [1095, 322] width 14 height 14
click at [985, 393] on button "Télécharger" at bounding box center [1018, 397] width 173 height 43
click at [903, 160] on icon at bounding box center [908, 162] width 13 height 12
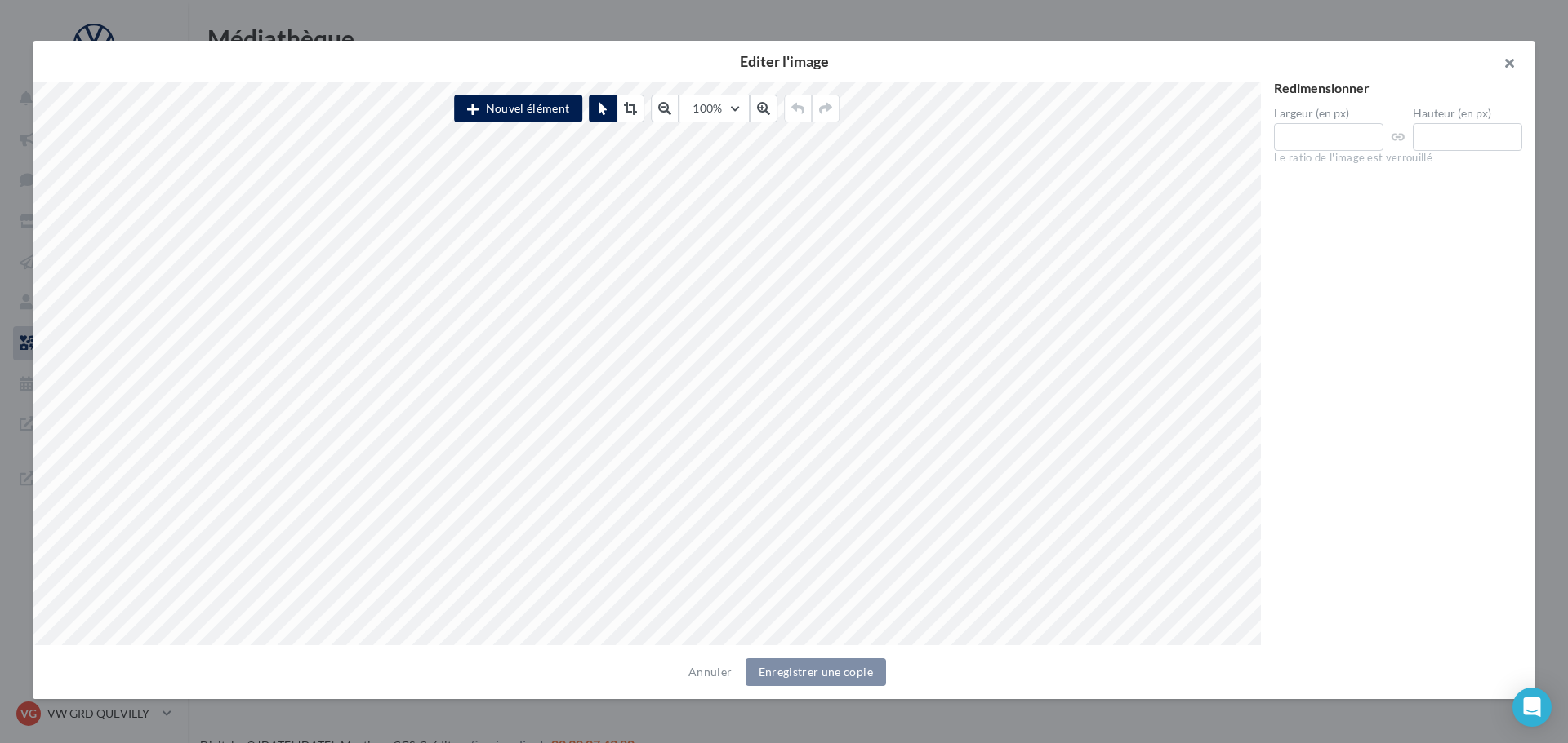
click at [1505, 58] on button "button" at bounding box center [1502, 65] width 65 height 49
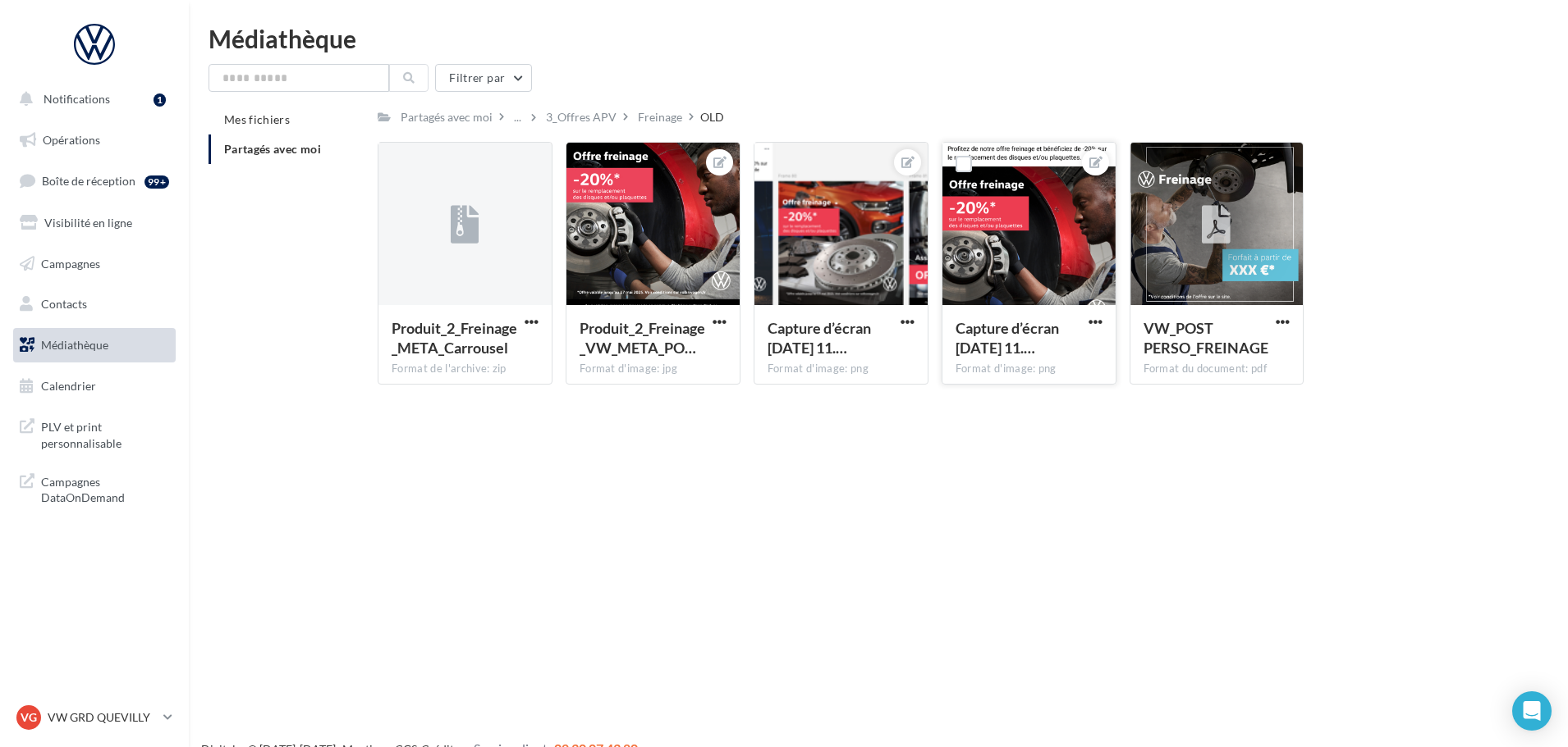
click at [1159, 606] on div "Notifications 1 Opérations Boîte de réception 99+ Visibilité en ligne Campagnes…" at bounding box center [784, 400] width 1568 height 747
click at [523, 315] on div at bounding box center [531, 324] width 21 height 16
click at [529, 323] on span "button" at bounding box center [531, 322] width 14 height 14
click at [498, 359] on button "Télécharger" at bounding box center [459, 354] width 164 height 43
